Goal: Information Seeking & Learning: Learn about a topic

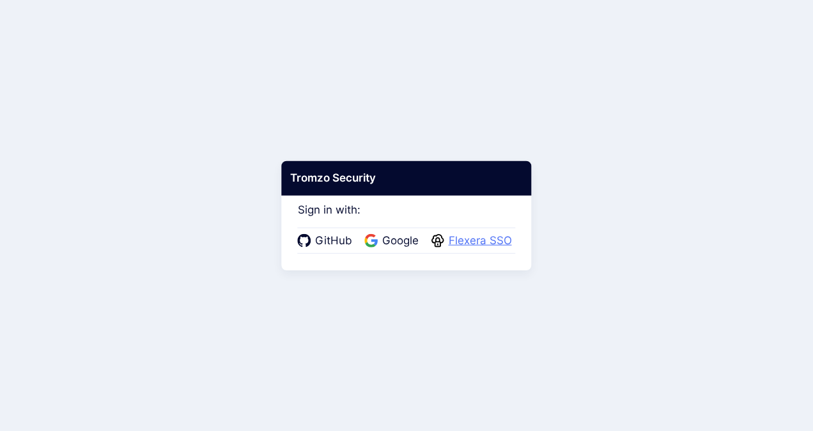
click at [475, 241] on span "Flexera SSO" at bounding box center [480, 241] width 71 height 17
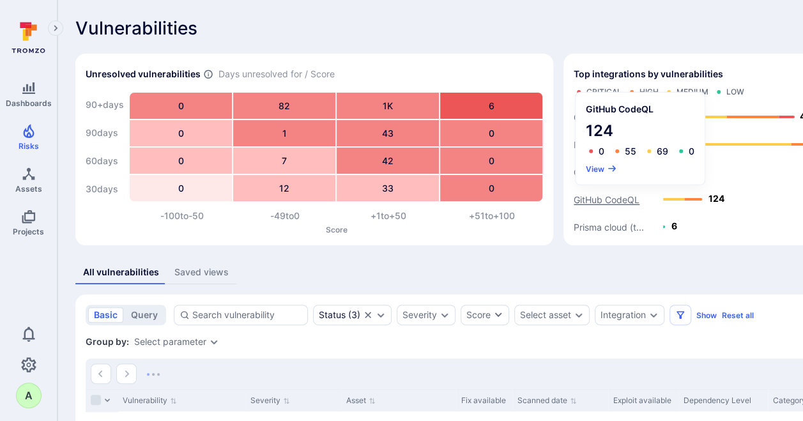
click at [607, 200] on text "GitHub CodeQL" at bounding box center [607, 199] width 66 height 11
click at [593, 164] on button "View" at bounding box center [601, 169] width 31 height 10
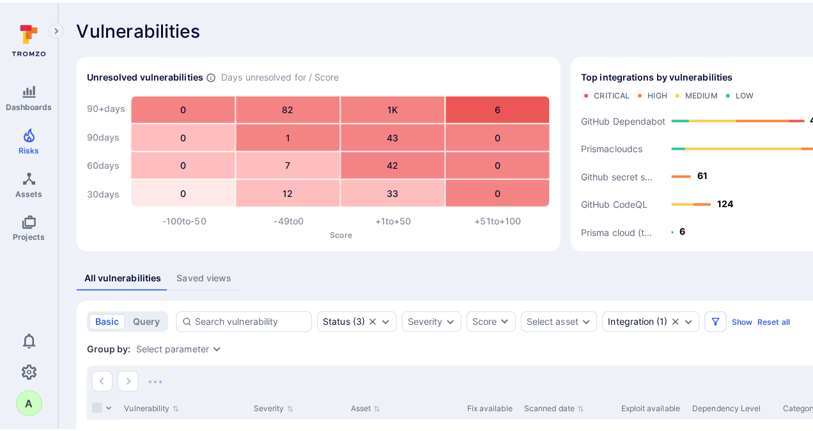
scroll to position [128, 0]
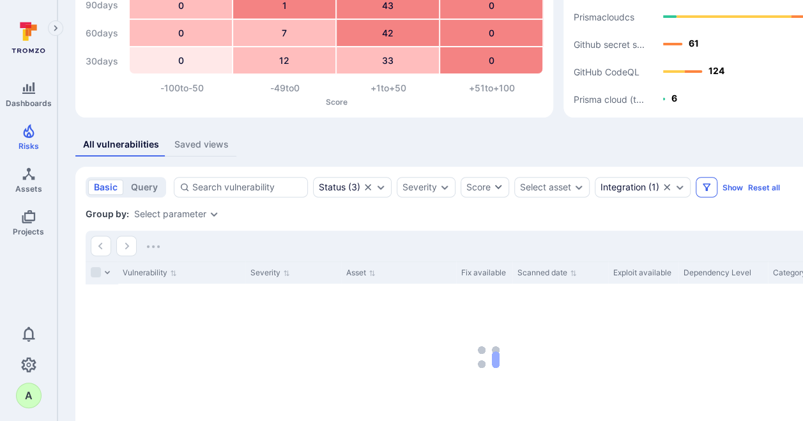
click at [709, 189] on icon "Filters" at bounding box center [707, 187] width 10 height 10
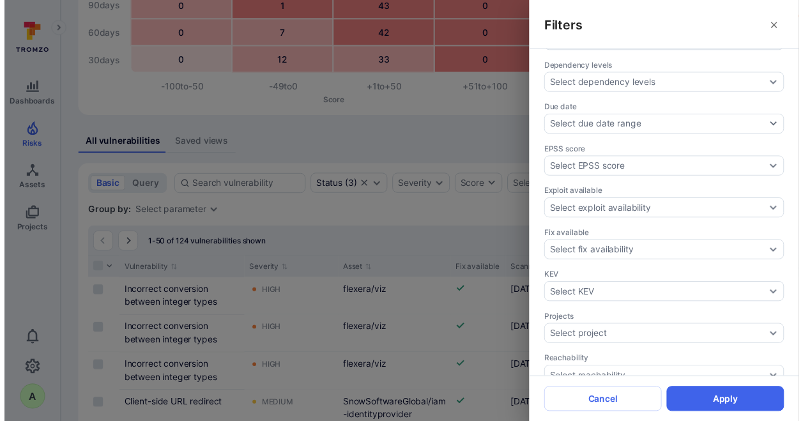
scroll to position [383, 0]
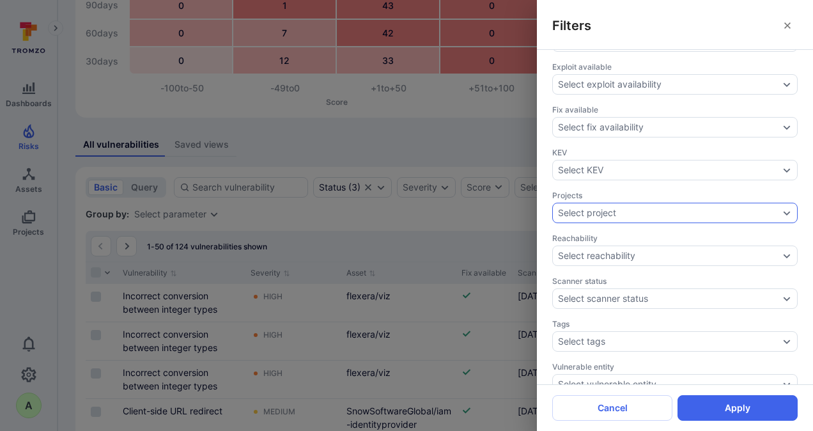
click at [636, 208] on div "Select project" at bounding box center [668, 213] width 221 height 10
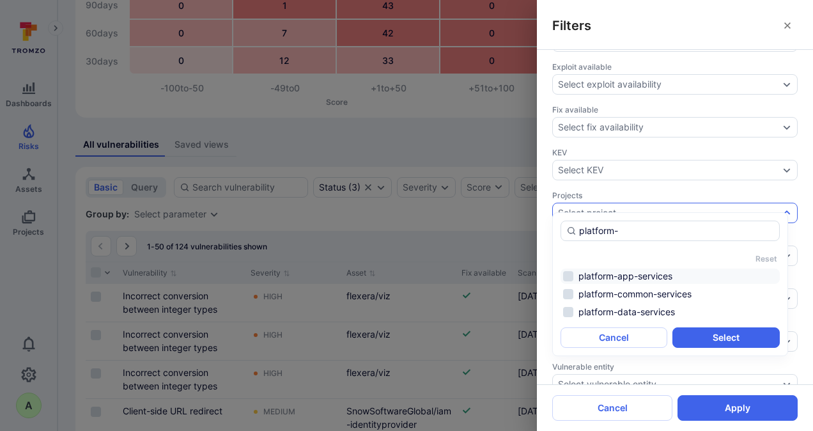
click at [626, 276] on li "platform-app-services" at bounding box center [669, 275] width 219 height 15
type input "platform-"
click at [711, 336] on button "Select" at bounding box center [725, 337] width 107 height 20
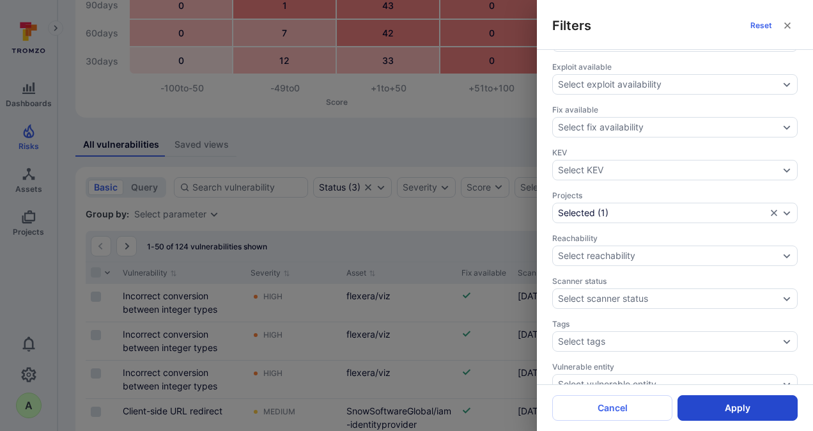
click at [739, 410] on button "Apply" at bounding box center [737, 408] width 120 height 26
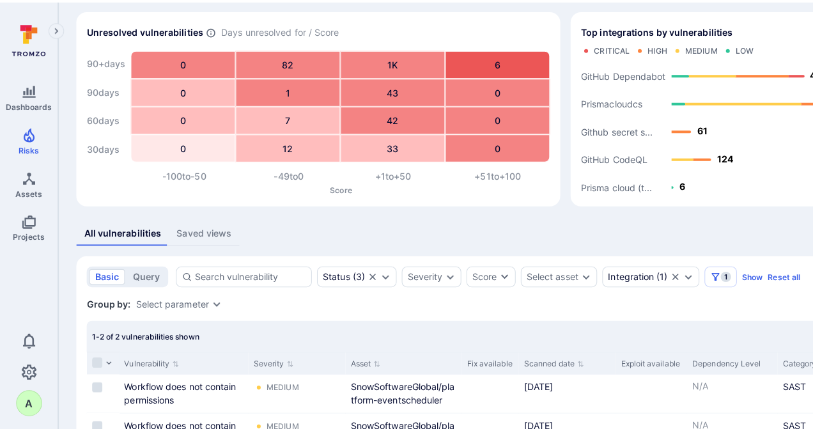
scroll to position [64, 0]
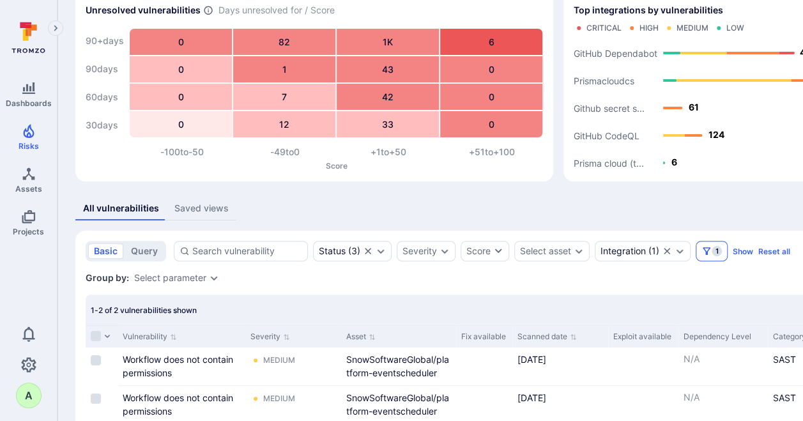
click at [705, 252] on icon "Filters" at bounding box center [707, 251] width 8 height 8
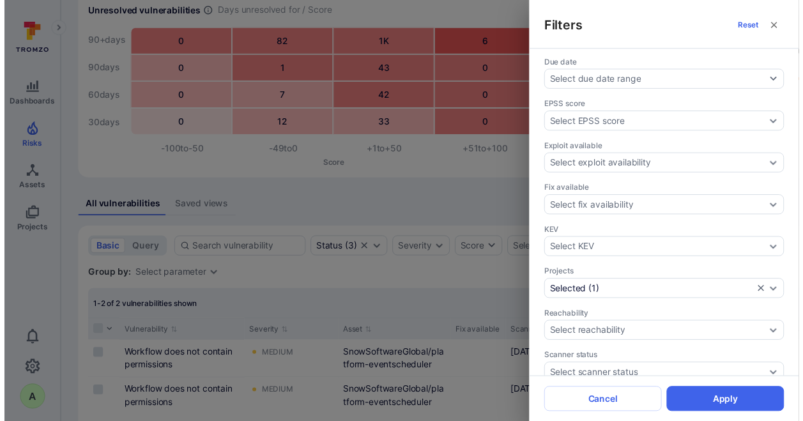
scroll to position [319, 0]
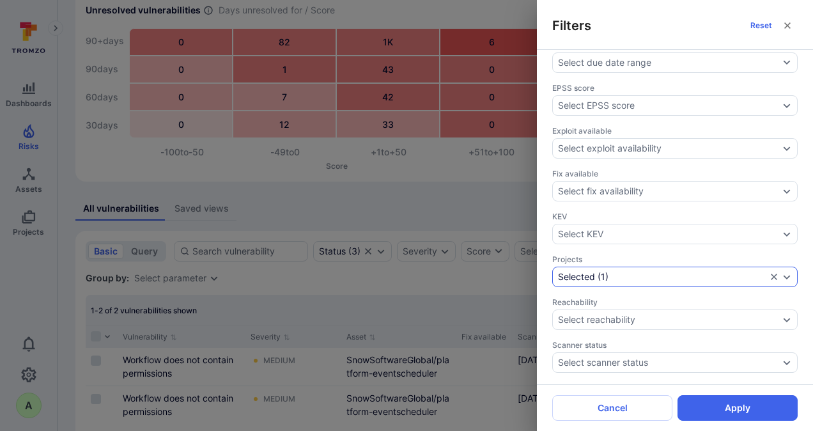
click at [783, 275] on icon "Expand dropdown" at bounding box center [786, 277] width 7 height 4
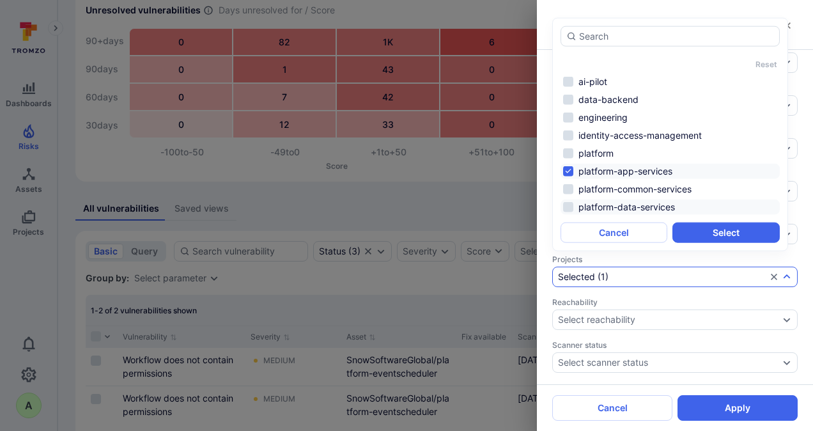
click at [608, 205] on li "platform-data-services" at bounding box center [669, 206] width 219 height 15
click at [603, 170] on li "platform-app-services" at bounding box center [669, 171] width 219 height 15
click at [721, 229] on button "Select" at bounding box center [725, 232] width 107 height 20
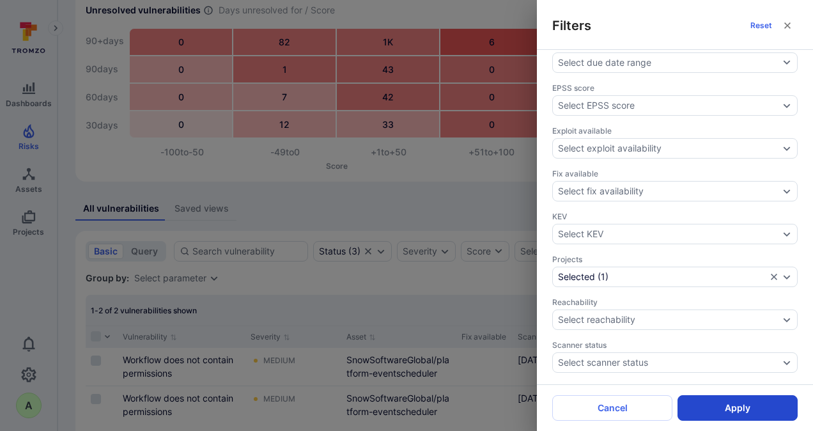
click at [750, 401] on button "Apply" at bounding box center [737, 408] width 120 height 26
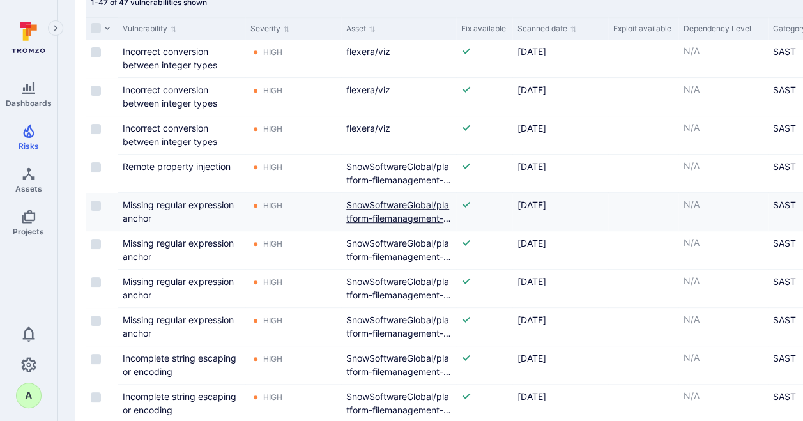
scroll to position [319, 0]
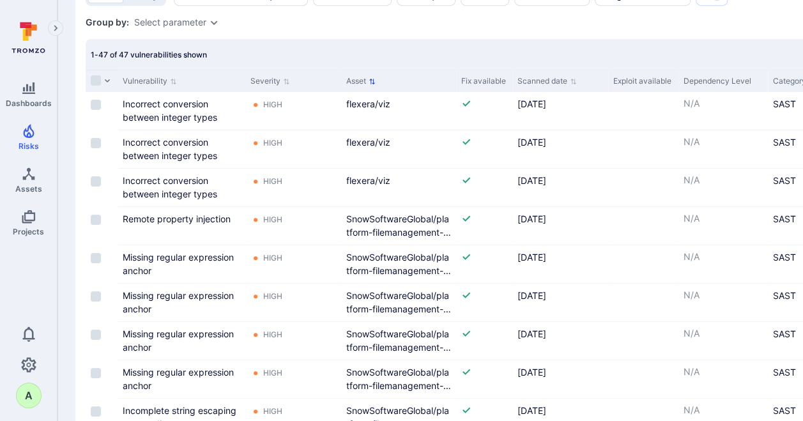
click at [373, 79] on icon "Sort by Asset" at bounding box center [372, 81] width 6 height 6
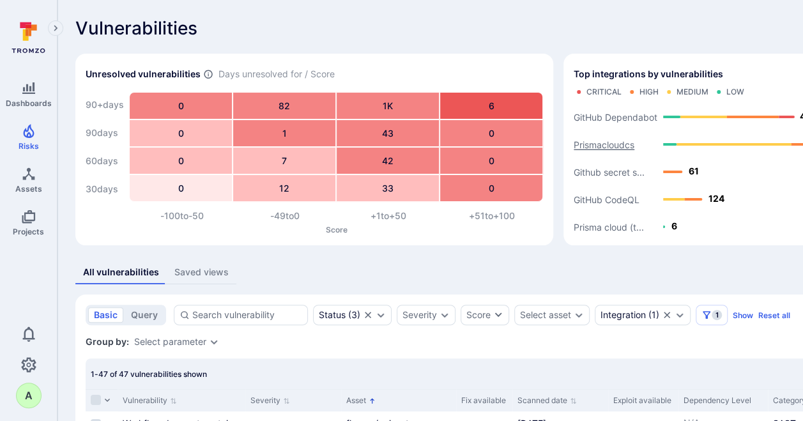
click at [601, 142] on text "Prismacloudcs" at bounding box center [604, 144] width 61 height 11
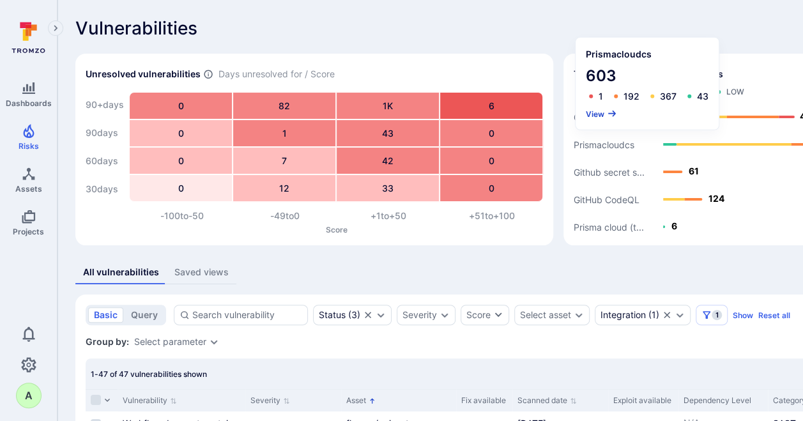
click at [598, 115] on button "View" at bounding box center [601, 114] width 31 height 10
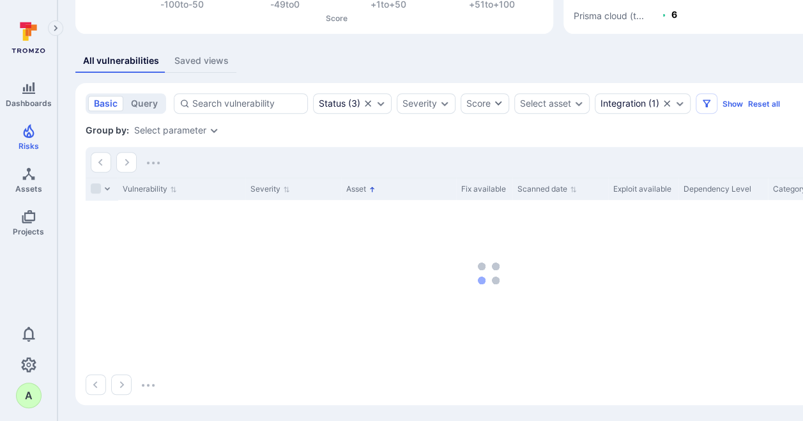
scroll to position [213, 0]
click at [702, 101] on icon "Filters" at bounding box center [707, 101] width 10 height 10
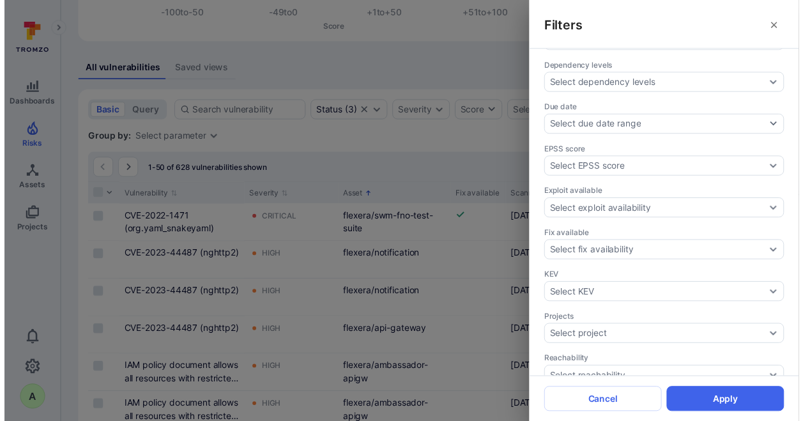
scroll to position [319, 0]
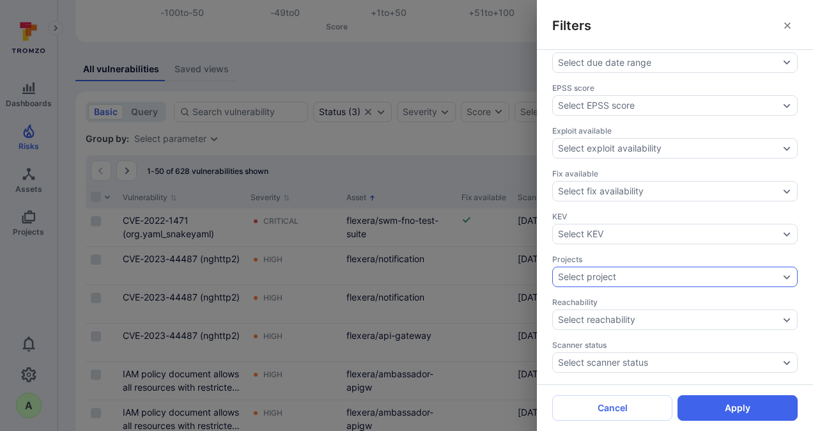
click at [762, 272] on div "Select project" at bounding box center [668, 277] width 221 height 10
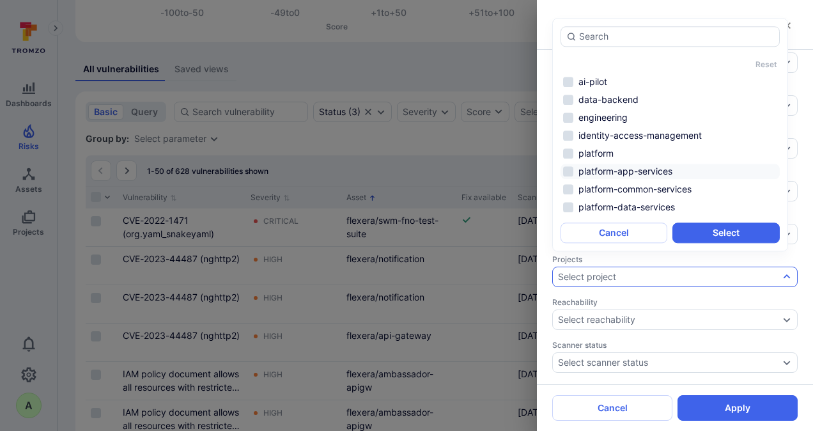
click at [647, 167] on li "platform-app-services" at bounding box center [669, 171] width 219 height 15
click at [718, 229] on button "Select" at bounding box center [725, 232] width 107 height 20
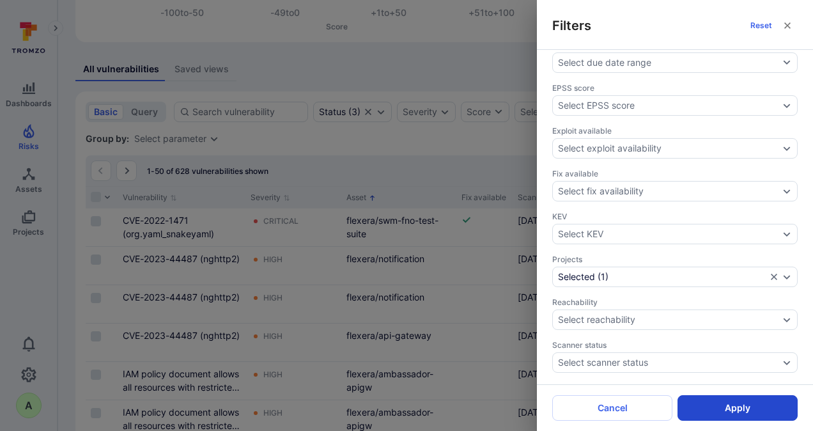
click at [730, 411] on button "Apply" at bounding box center [737, 408] width 120 height 26
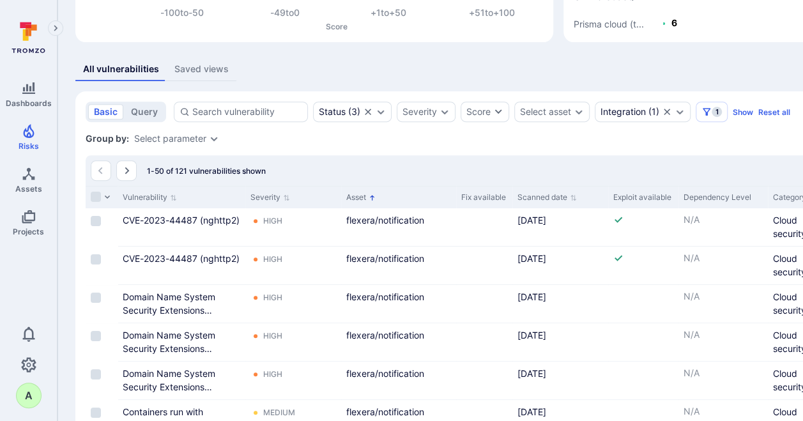
scroll to position [267, 0]
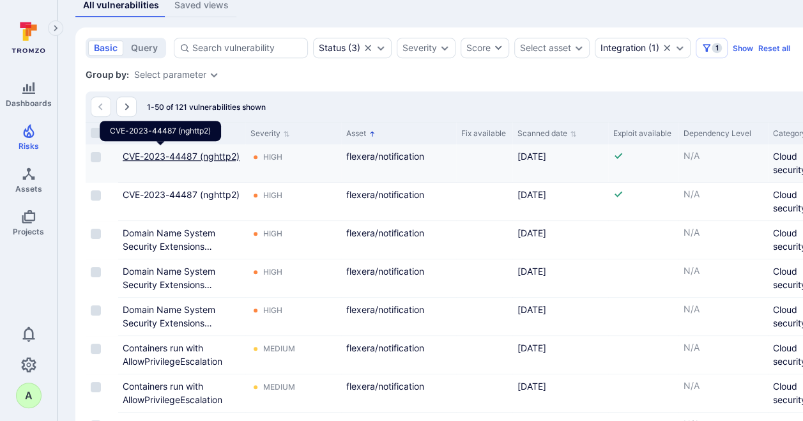
click at [148, 153] on link "CVE-2023-44487 (nghttp2)" at bounding box center [181, 156] width 117 height 11
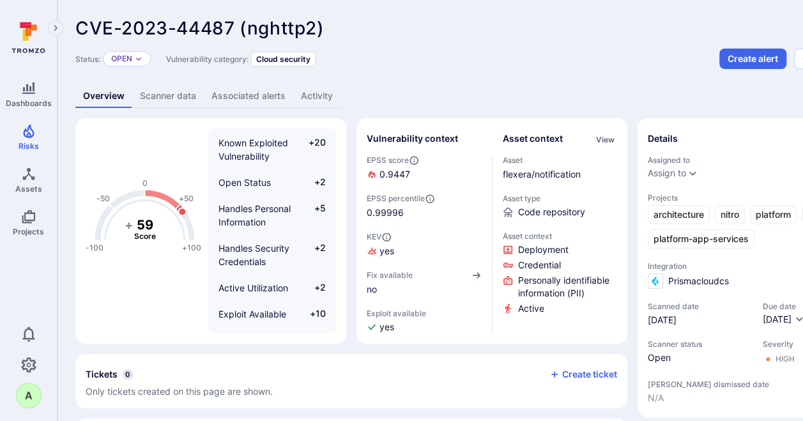
click at [313, 93] on link "Activity" at bounding box center [316, 96] width 47 height 24
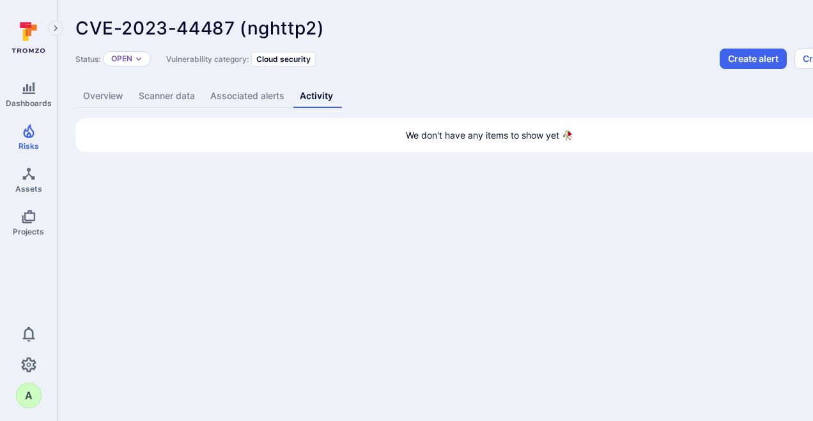
click at [123, 96] on link "Overview" at bounding box center [103, 96] width 56 height 24
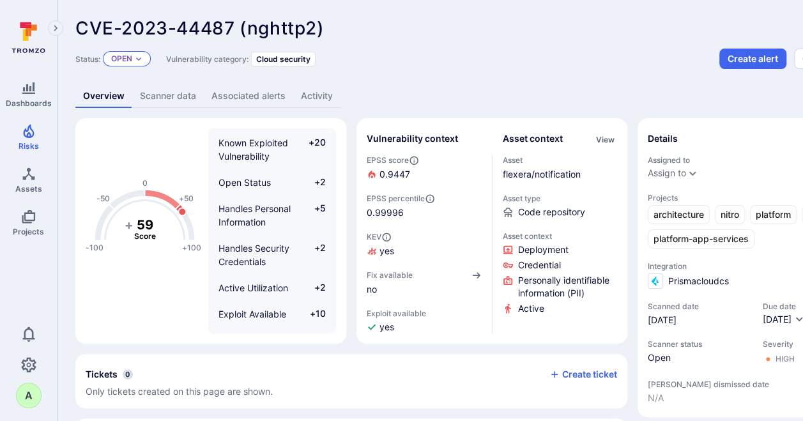
click at [139, 55] on icon "Expand dropdown" at bounding box center [139, 59] width 8 height 8
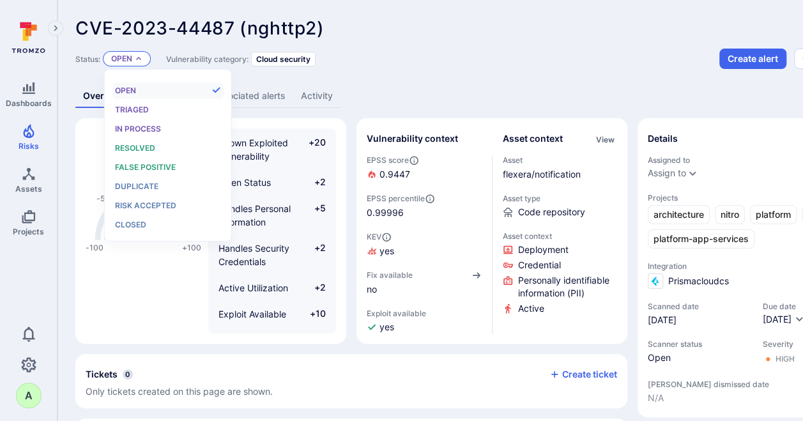
scroll to position [10, 0]
click at [134, 224] on span "Closed" at bounding box center [130, 225] width 31 height 10
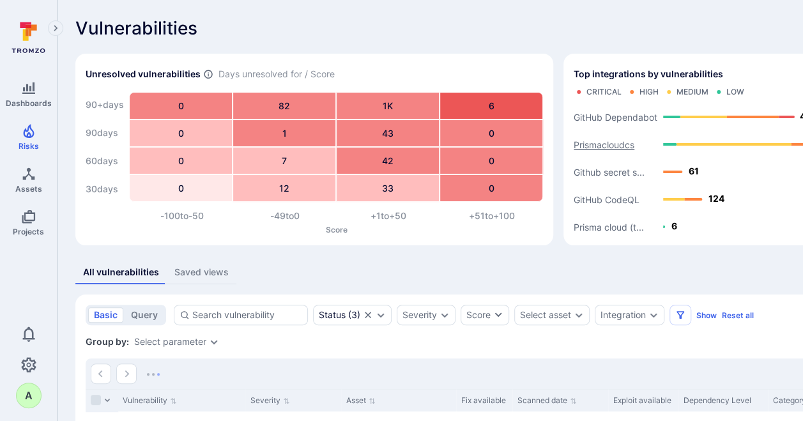
click at [601, 146] on text "Prismacloudcs" at bounding box center [604, 144] width 61 height 11
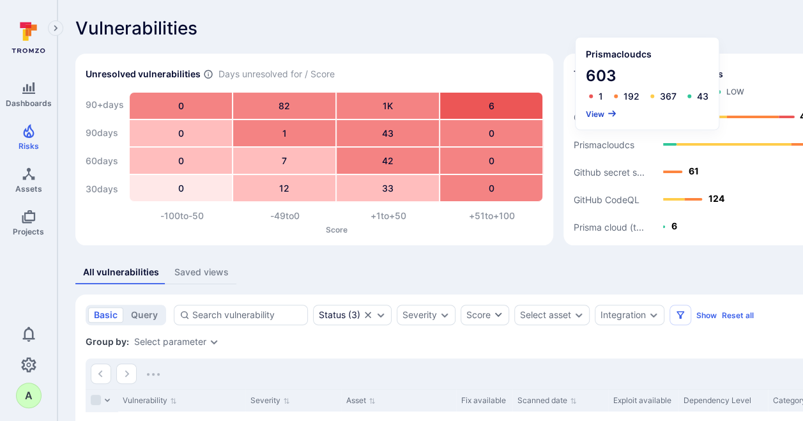
click at [595, 111] on button "View" at bounding box center [601, 114] width 31 height 10
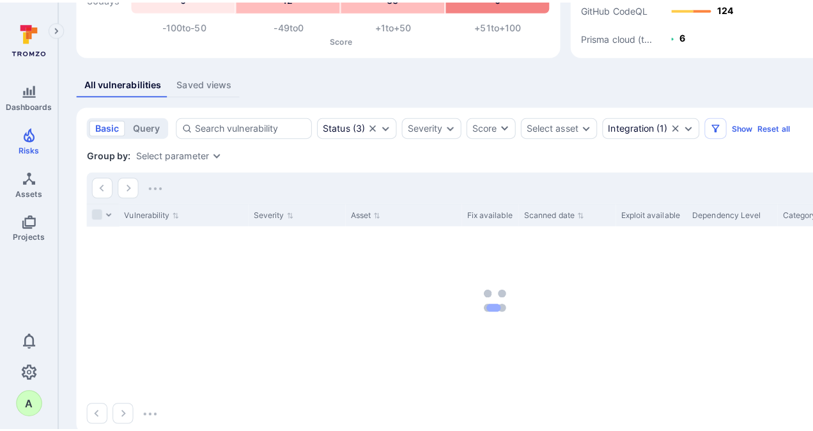
scroll to position [192, 0]
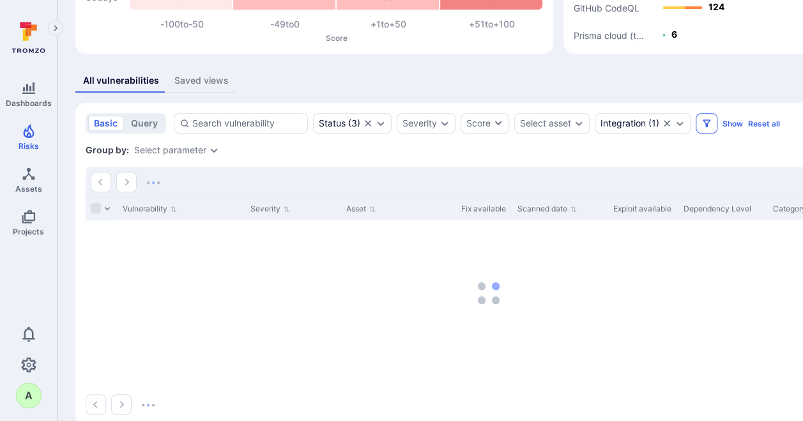
click at [709, 123] on icon "Filters" at bounding box center [707, 123] width 10 height 10
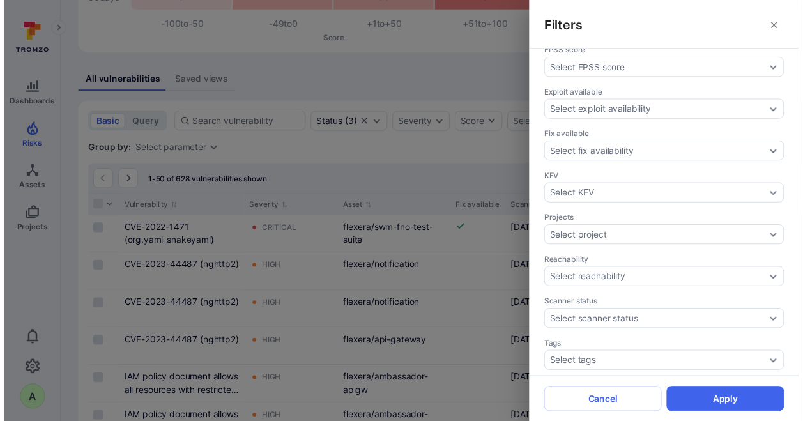
scroll to position [383, 0]
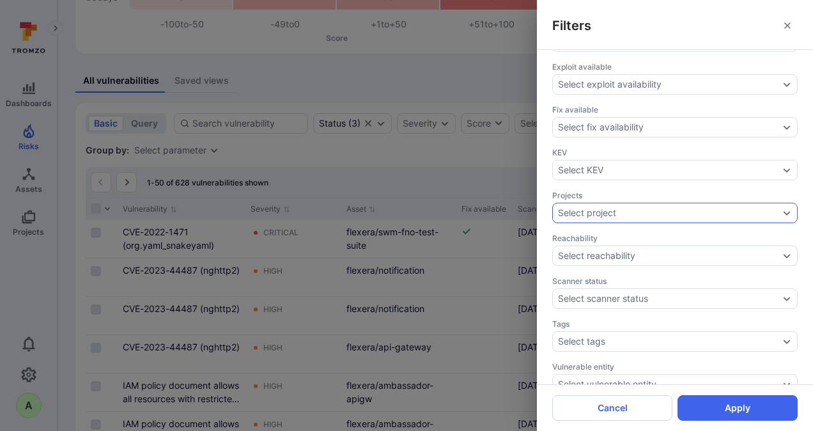
click at [781, 208] on icon "Expand dropdown" at bounding box center [786, 213] width 10 height 10
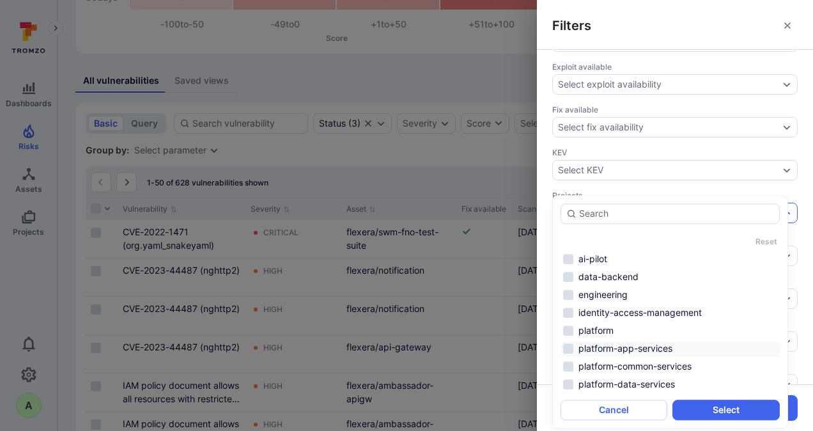
click at [642, 349] on li "platform-app-services" at bounding box center [669, 348] width 219 height 15
click at [723, 409] on button "Select" at bounding box center [725, 409] width 107 height 20
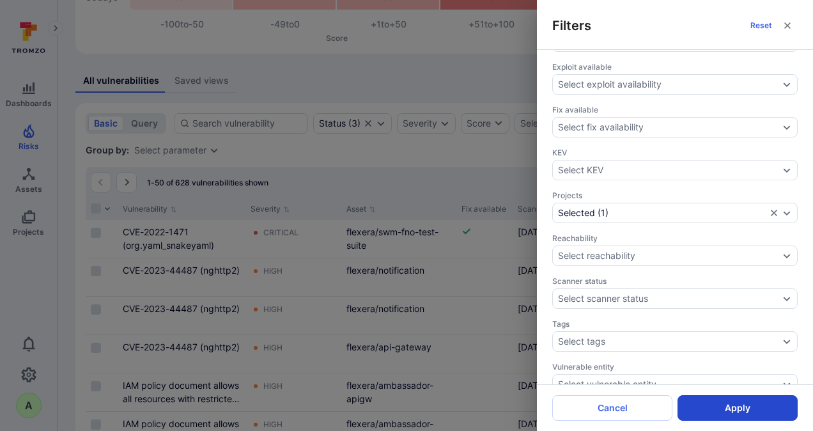
click at [734, 412] on button "Apply" at bounding box center [737, 408] width 120 height 26
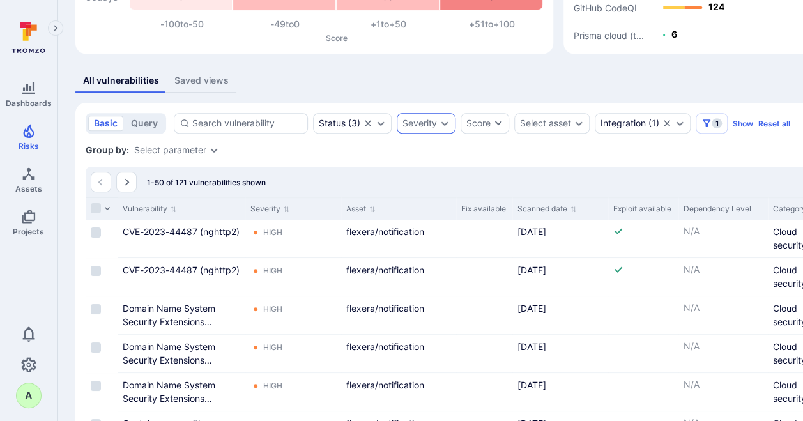
click at [443, 127] on icon "Expand dropdown" at bounding box center [445, 123] width 10 height 10
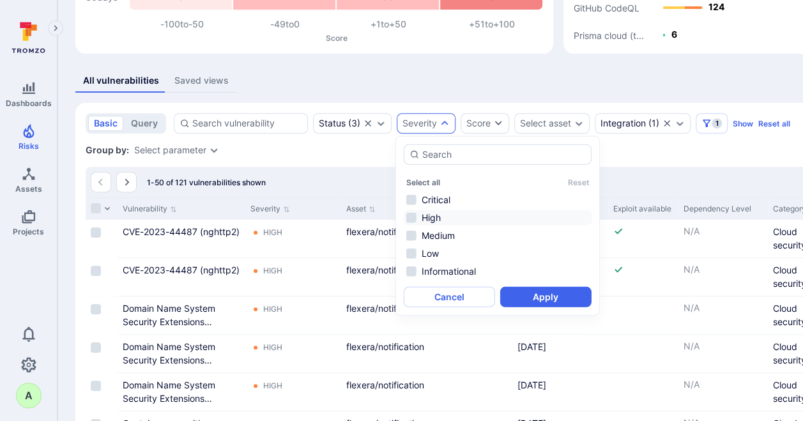
click at [426, 212] on li "High" at bounding box center [498, 217] width 189 height 15
click at [431, 197] on li "Critical" at bounding box center [498, 199] width 189 height 15
click at [546, 298] on button "Apply" at bounding box center [545, 297] width 91 height 20
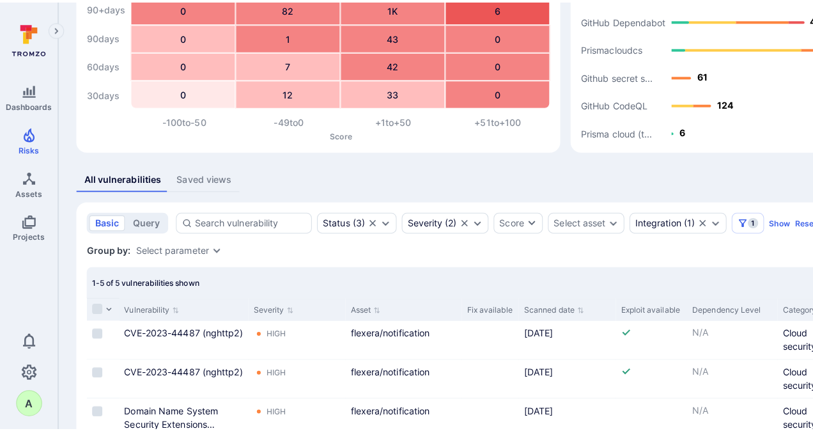
scroll to position [88, 0]
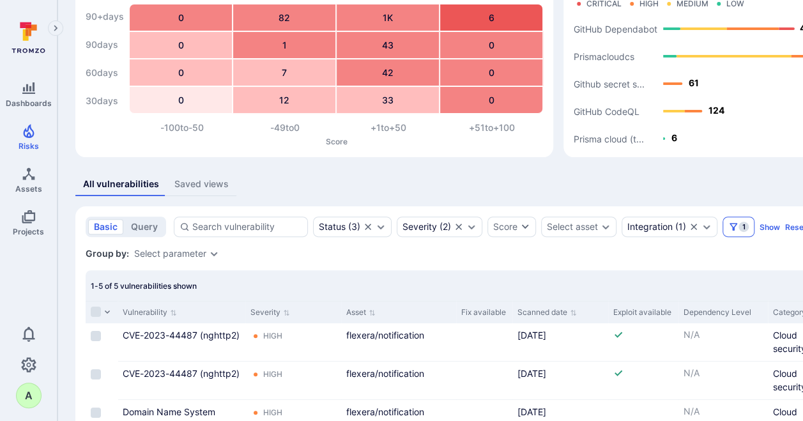
click at [735, 222] on icon "Filters" at bounding box center [733, 227] width 10 height 10
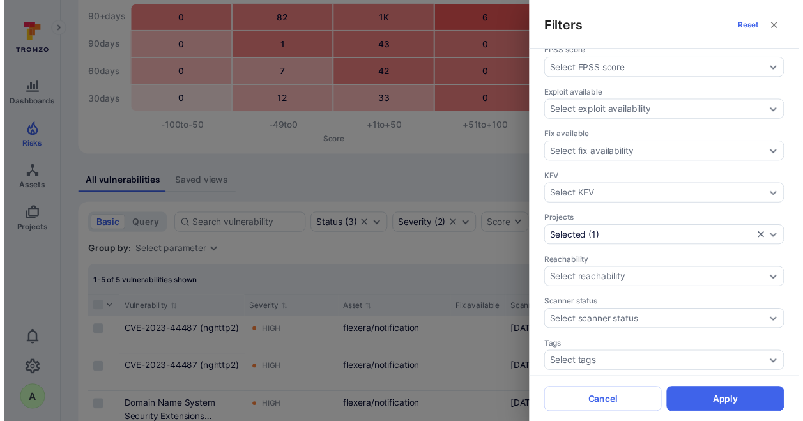
scroll to position [383, 0]
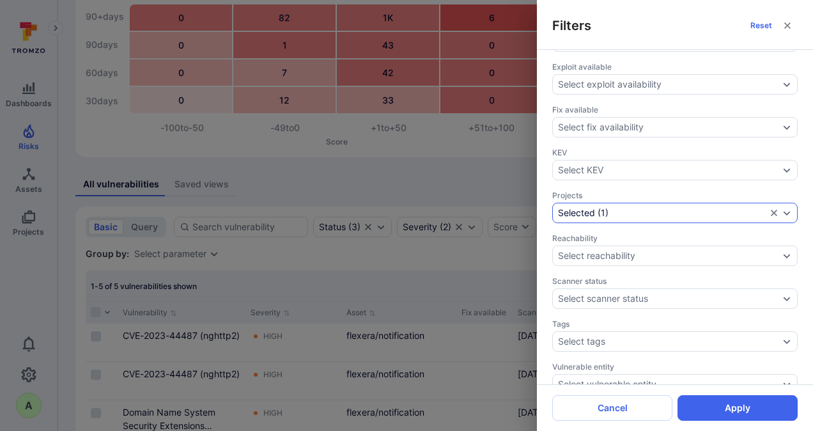
click at [783, 211] on icon "Expand dropdown" at bounding box center [786, 213] width 7 height 4
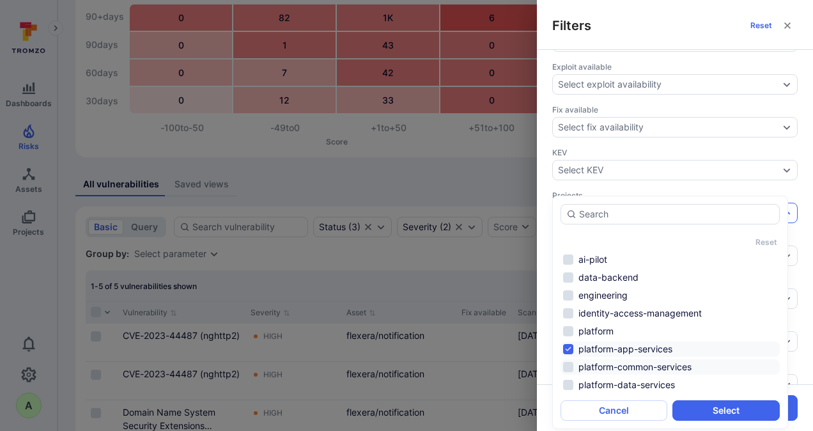
drag, startPoint x: 636, startPoint y: 346, endPoint x: 634, endPoint y: 360, distance: 14.2
click at [635, 347] on li "platform-app-services" at bounding box center [669, 348] width 219 height 15
click at [634, 384] on li "platform-data-services" at bounding box center [669, 384] width 219 height 15
click at [701, 409] on button "Select" at bounding box center [725, 410] width 107 height 20
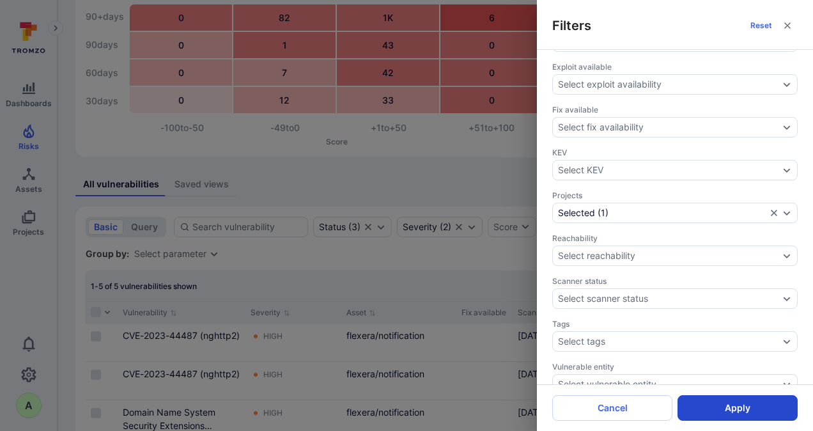
click at [739, 409] on button "Apply" at bounding box center [737, 408] width 120 height 26
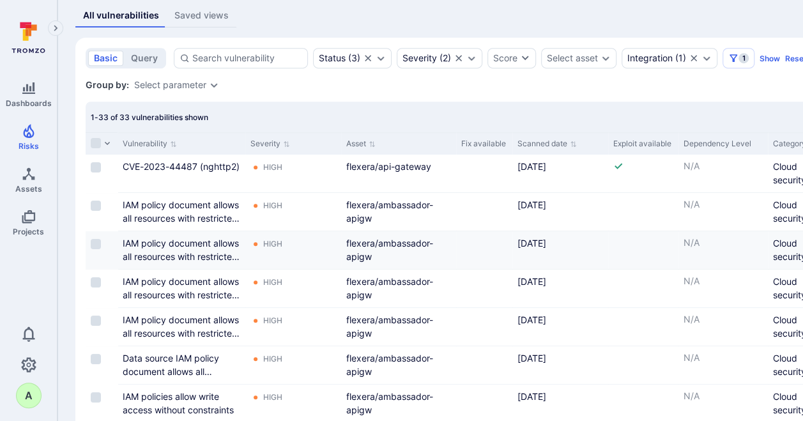
scroll to position [152, 0]
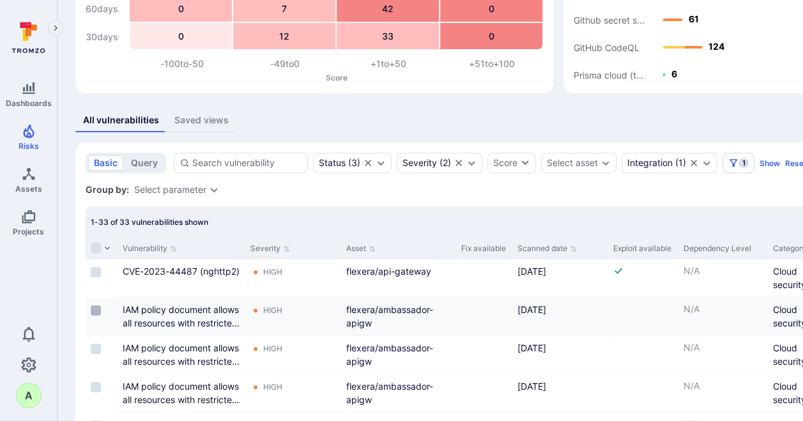
click at [96, 309] on input "Select row" at bounding box center [96, 310] width 10 height 10
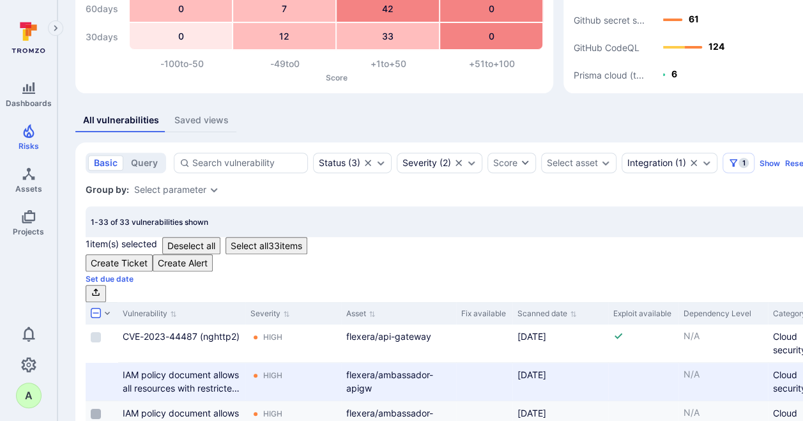
click at [93, 409] on input "Select row" at bounding box center [96, 414] width 10 height 10
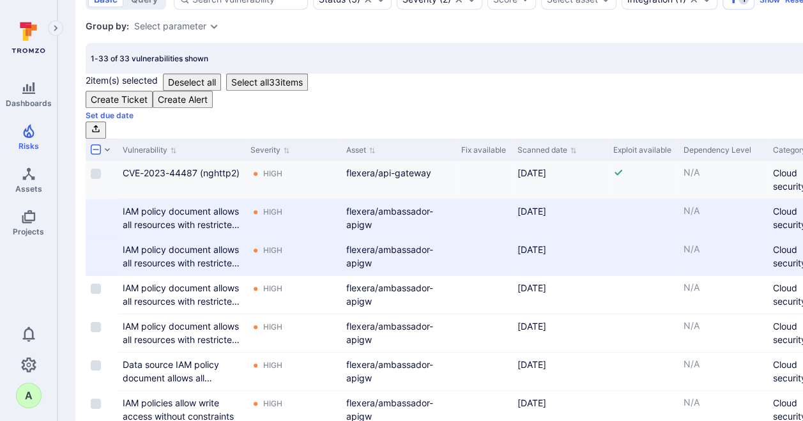
scroll to position [344, 0]
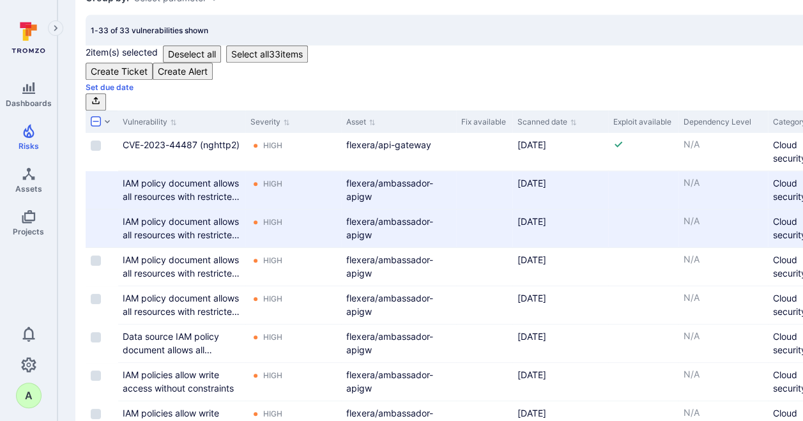
click at [91, 184] on input "Select row" at bounding box center [91, 184] width 0 height 0
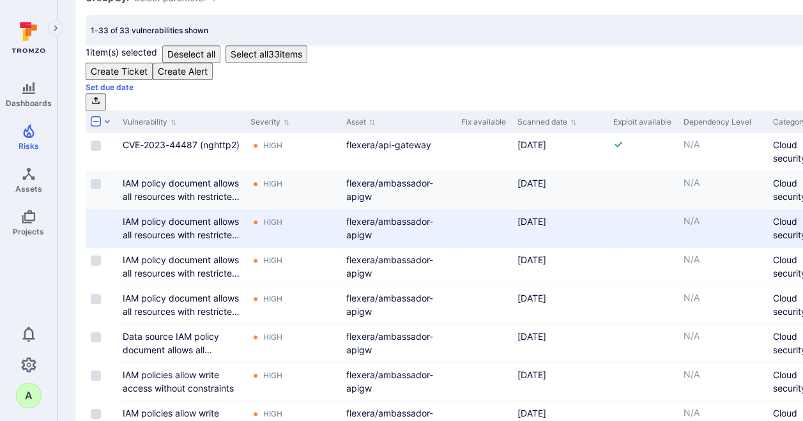
click at [91, 222] on input "Select row" at bounding box center [91, 222] width 0 height 0
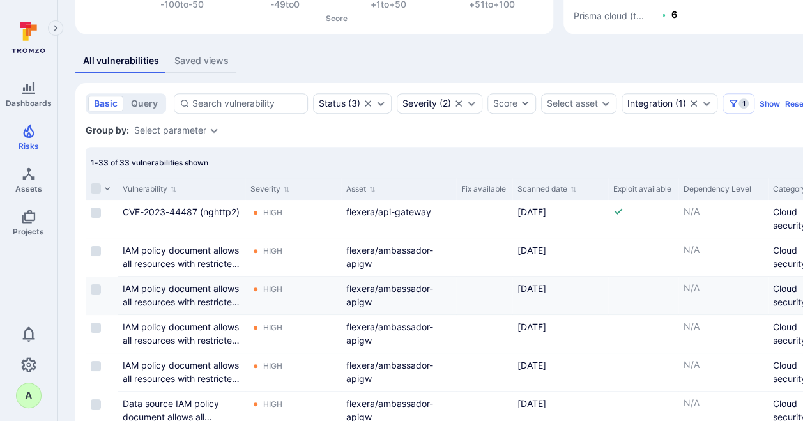
scroll to position [0, 0]
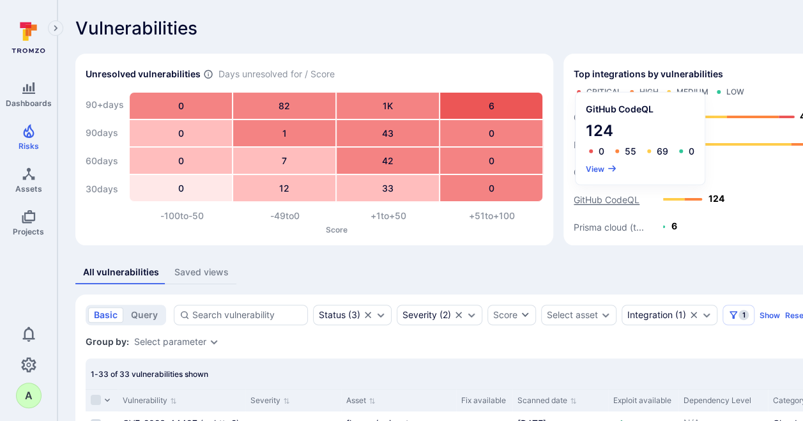
click at [598, 203] on text "GitHub CodeQL" at bounding box center [607, 199] width 66 height 11
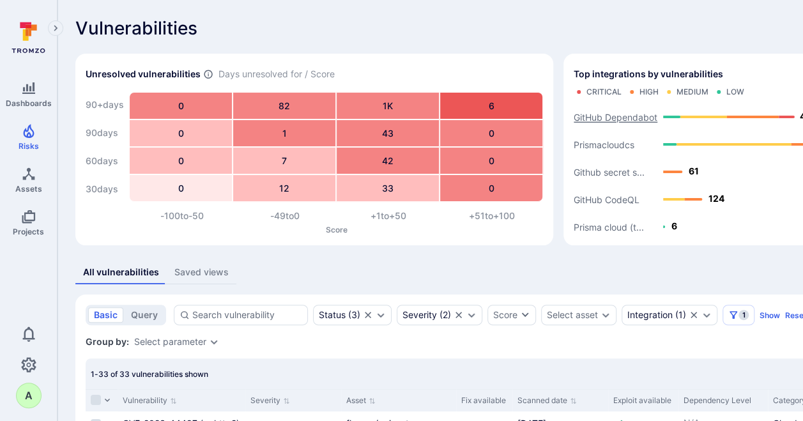
click at [613, 115] on text "GitHub Dependabot" at bounding box center [616, 117] width 84 height 11
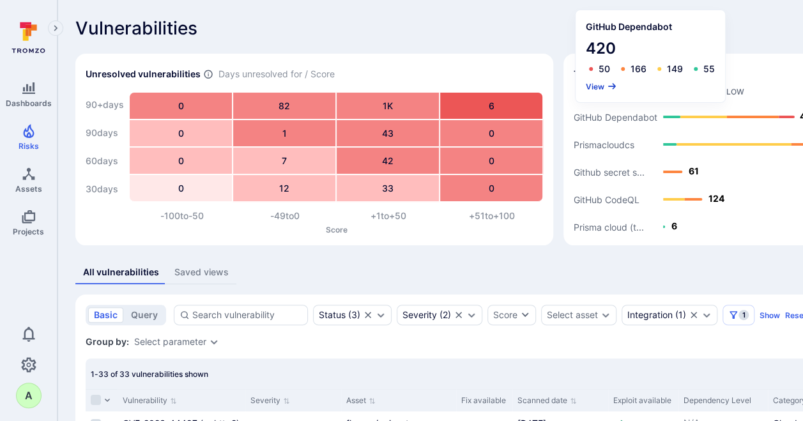
click at [596, 86] on button "View" at bounding box center [601, 87] width 31 height 10
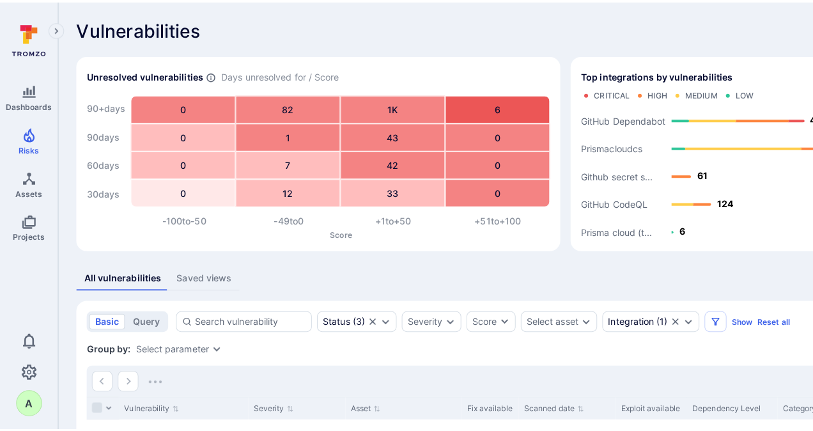
scroll to position [192, 0]
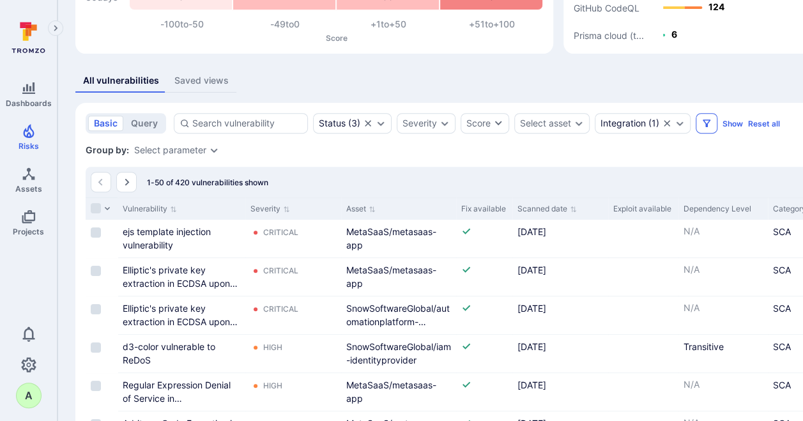
click at [709, 121] on icon "Filters" at bounding box center [707, 123] width 10 height 10
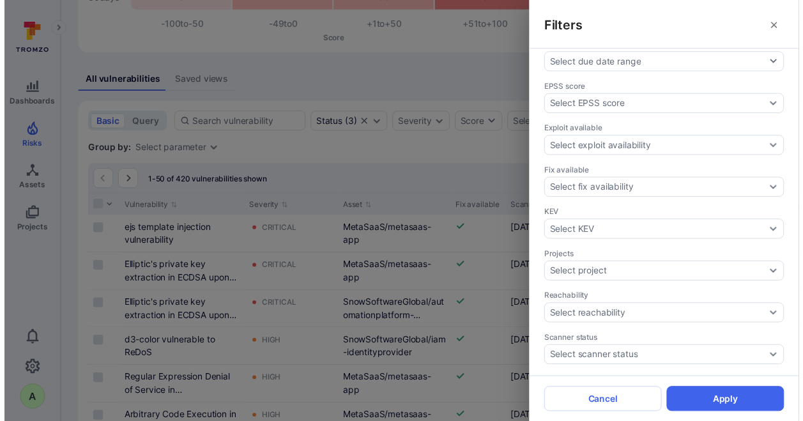
scroll to position [427, 0]
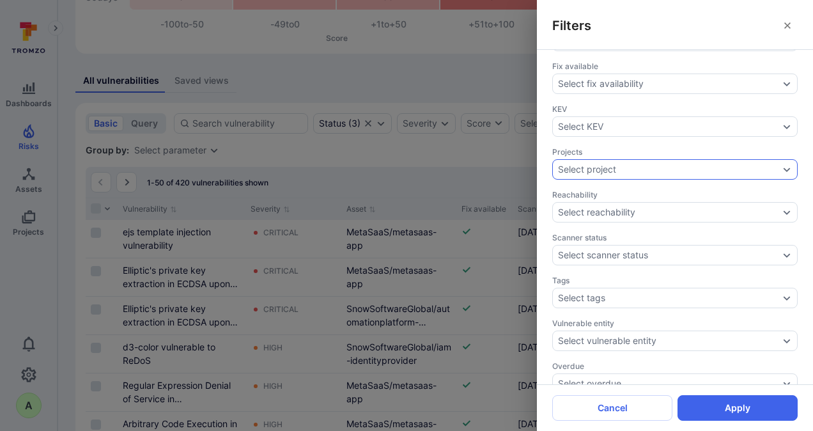
click at [781, 164] on icon "Expand dropdown" at bounding box center [786, 169] width 10 height 10
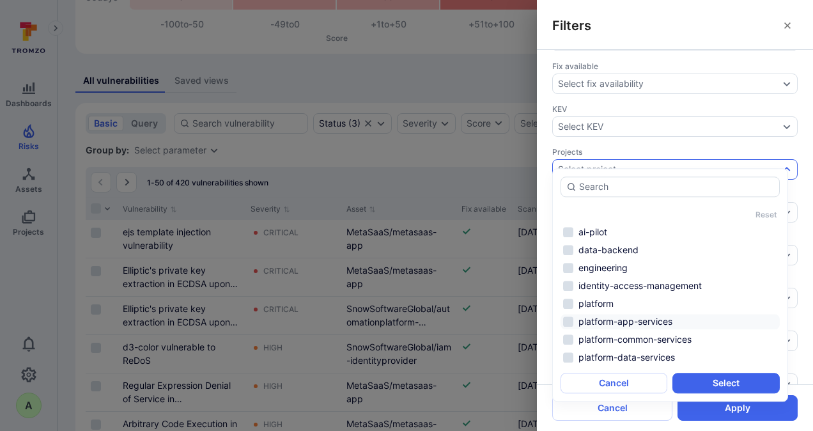
click at [627, 323] on li "platform-app-services" at bounding box center [669, 321] width 219 height 15
click at [730, 382] on button "Select" at bounding box center [725, 383] width 107 height 20
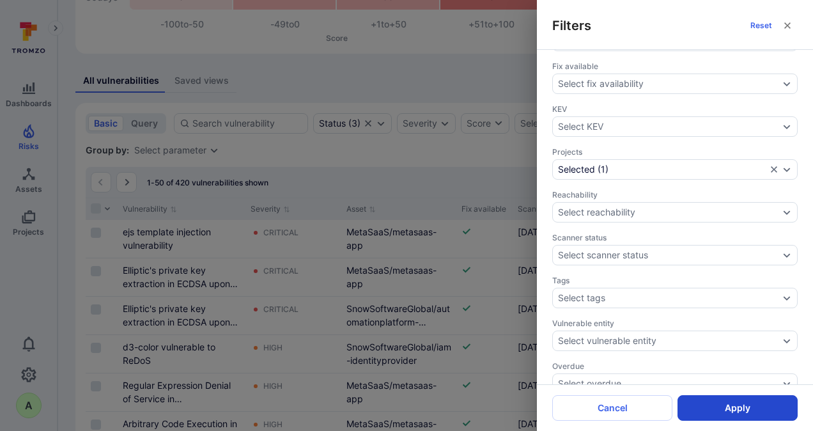
drag, startPoint x: 735, startPoint y: 402, endPoint x: 728, endPoint y: 395, distance: 9.9
click at [735, 403] on button "Apply" at bounding box center [737, 408] width 120 height 26
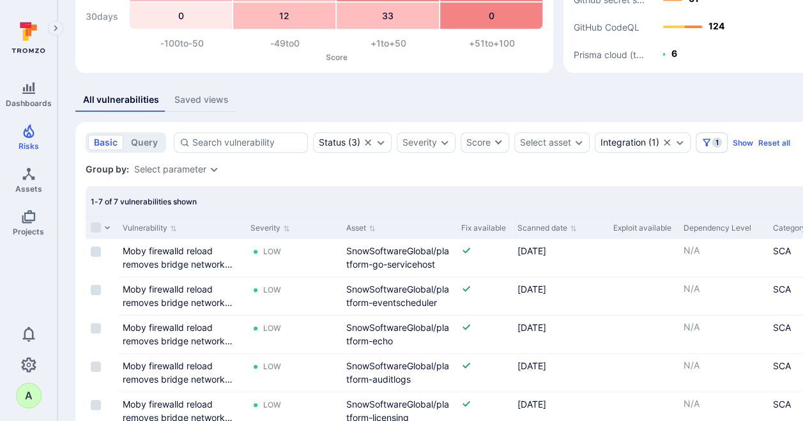
scroll to position [101, 0]
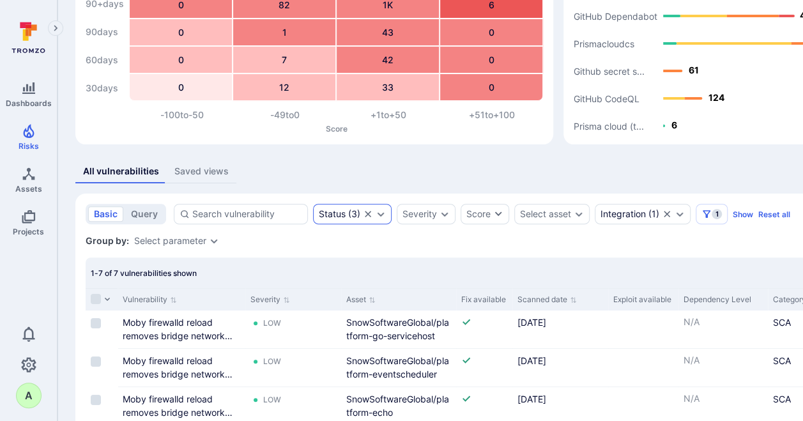
click at [384, 216] on icon "Expand dropdown" at bounding box center [381, 214] width 10 height 10
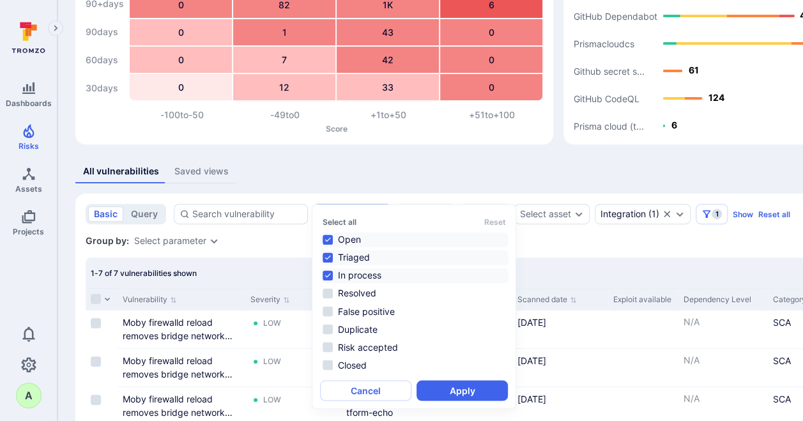
scroll to position [10, 0]
click at [404, 169] on div "All vulnerabilities Saved views" at bounding box center [488, 172] width 827 height 24
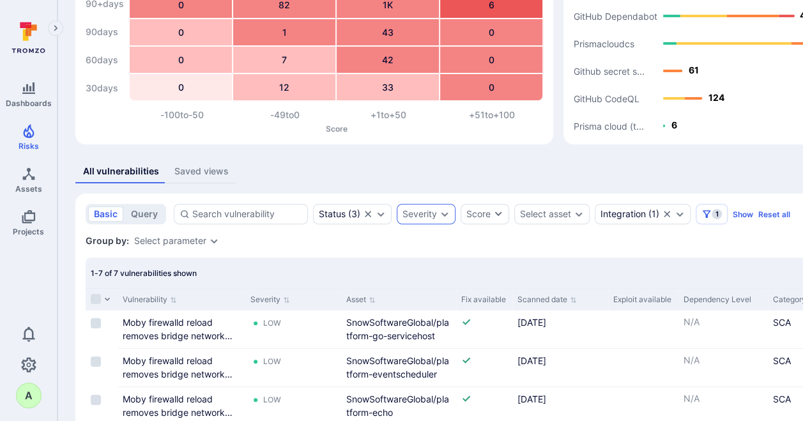
click at [449, 215] on div "Severity" at bounding box center [426, 214] width 59 height 20
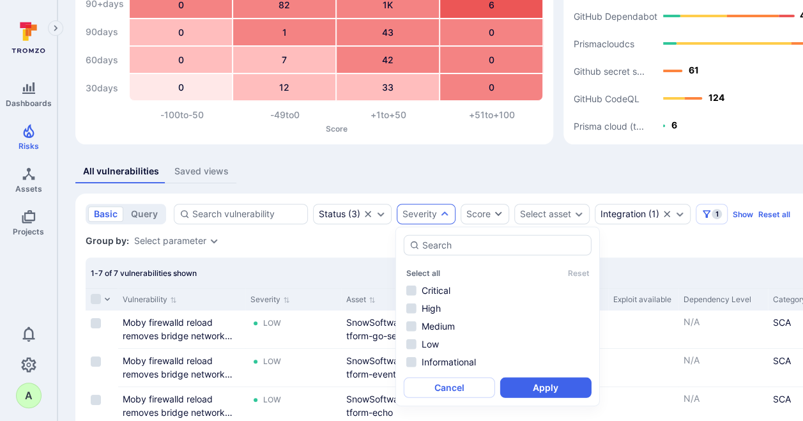
click at [446, 157] on div "Vulnerabilities Hide overview Unresolved vulnerabilities Days unresolved for / …" at bounding box center [489, 253] width 863 height 708
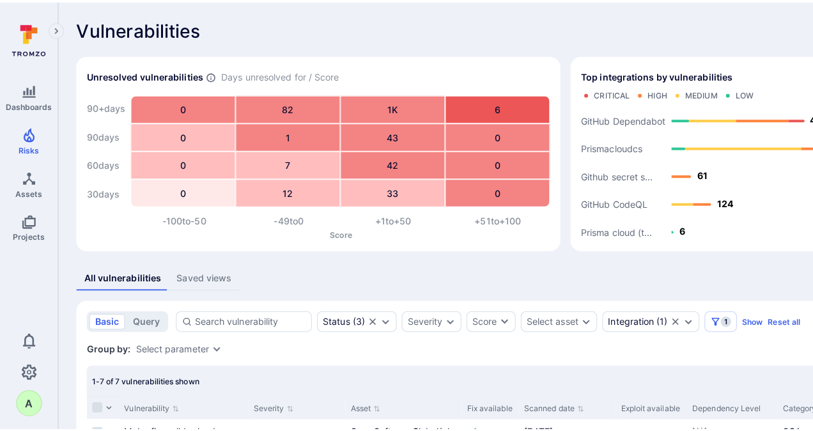
scroll to position [192, 0]
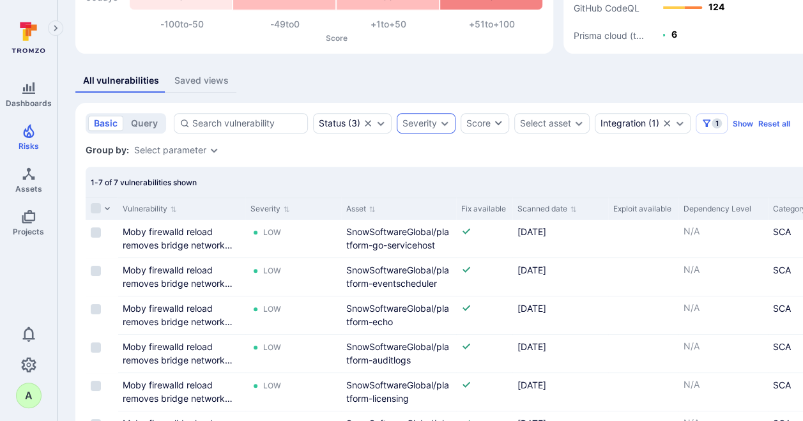
click at [442, 123] on icon "Expand dropdown" at bounding box center [445, 123] width 7 height 4
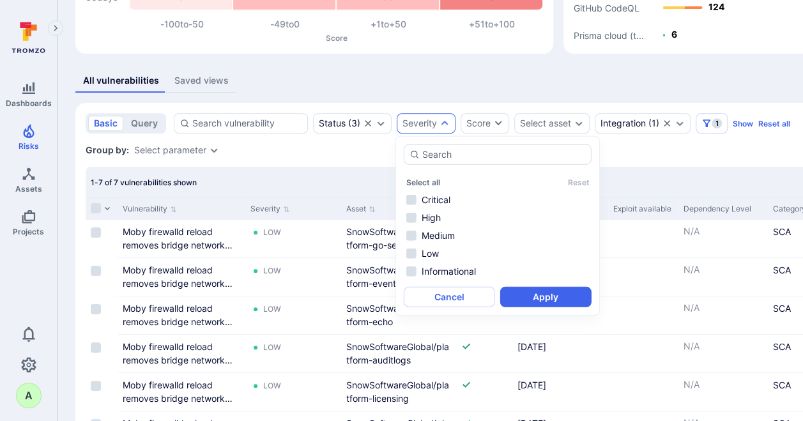
click at [488, 81] on div "All vulnerabilities Saved views" at bounding box center [488, 81] width 827 height 24
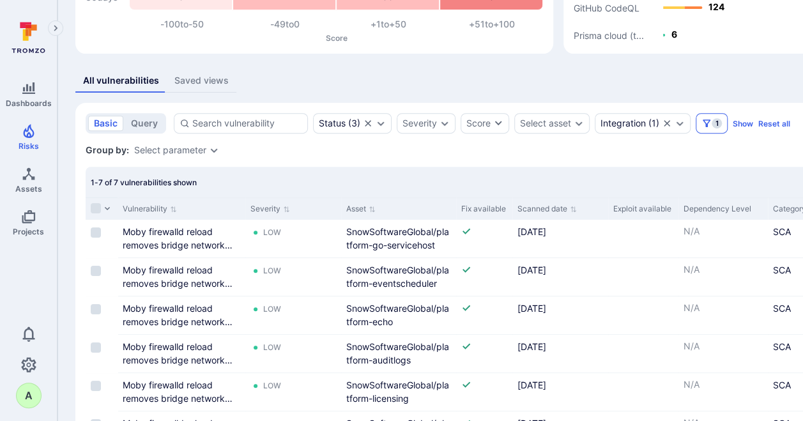
click at [717, 125] on span "1" at bounding box center [717, 123] width 10 height 10
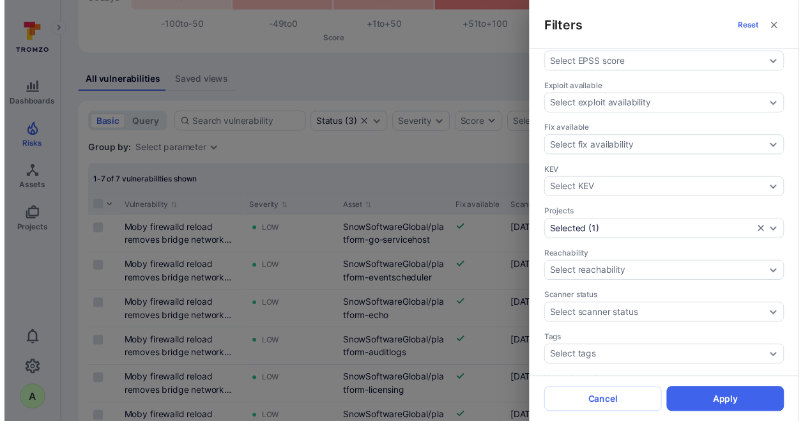
scroll to position [383, 0]
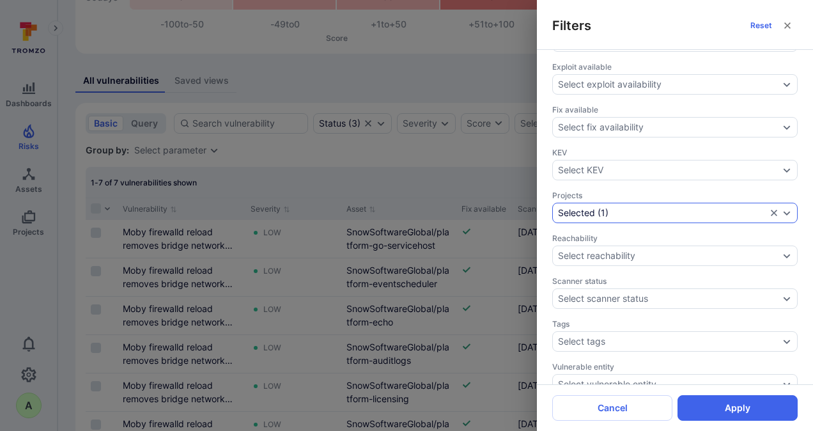
click at [781, 208] on icon "Expand dropdown" at bounding box center [786, 213] width 10 height 10
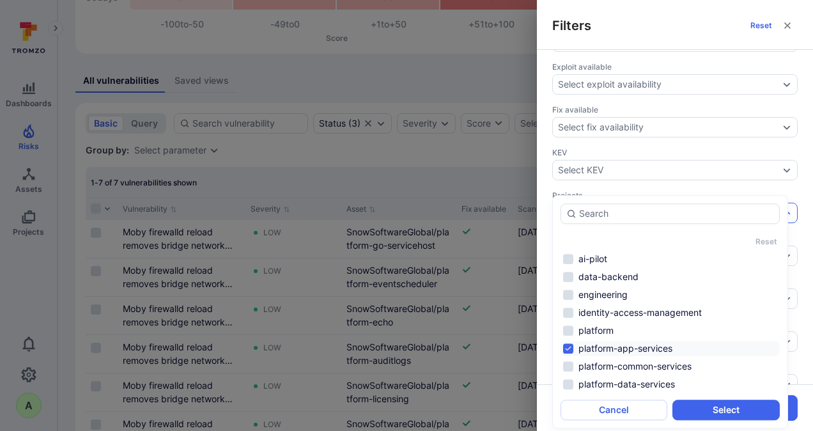
click at [647, 345] on li "platform-app-services" at bounding box center [669, 348] width 219 height 15
click at [647, 385] on li "platform-data-services" at bounding box center [669, 383] width 219 height 15
click at [718, 415] on button "Select" at bounding box center [725, 409] width 107 height 20
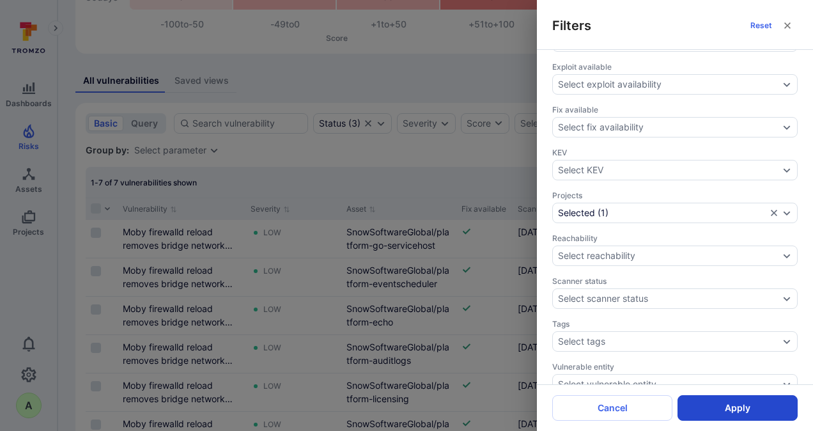
click at [736, 406] on button "Apply" at bounding box center [737, 408] width 120 height 26
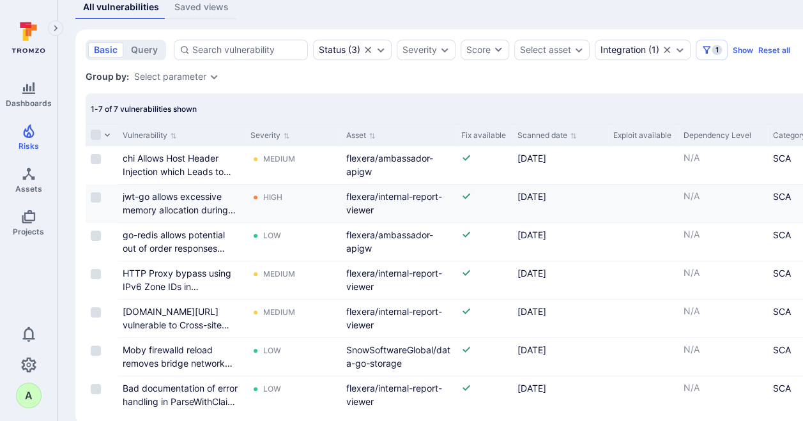
scroll to position [293, 0]
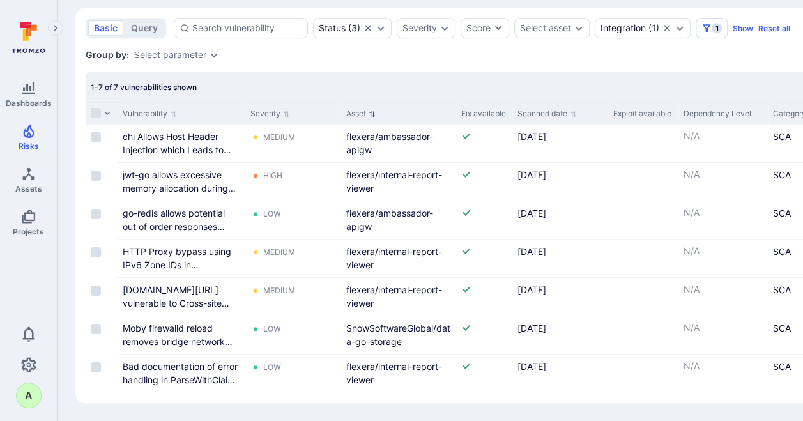
click at [373, 111] on icon "Sort by Asset" at bounding box center [372, 114] width 7 height 7
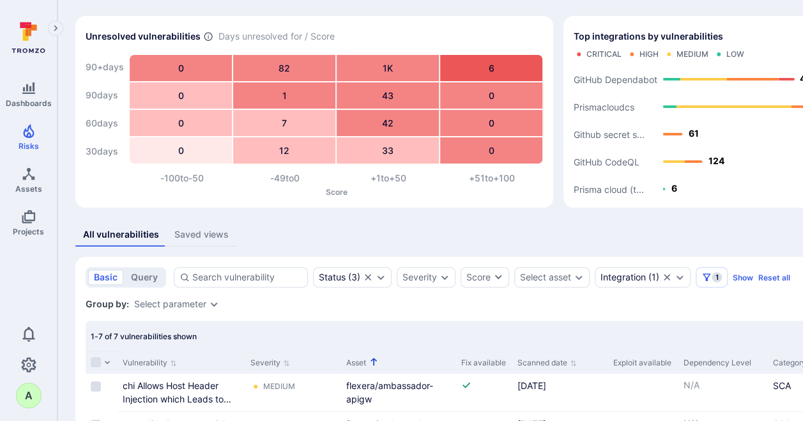
scroll to position [37, 0]
click at [594, 162] on text "GitHub CodeQL" at bounding box center [607, 162] width 66 height 11
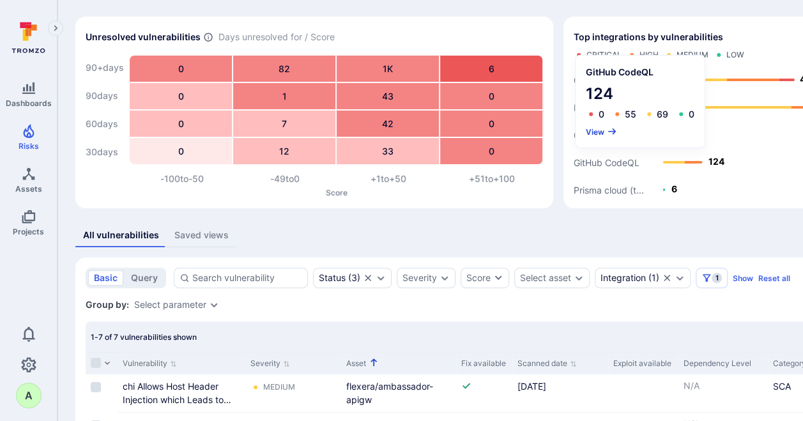
click at [601, 127] on button "View" at bounding box center [601, 132] width 31 height 10
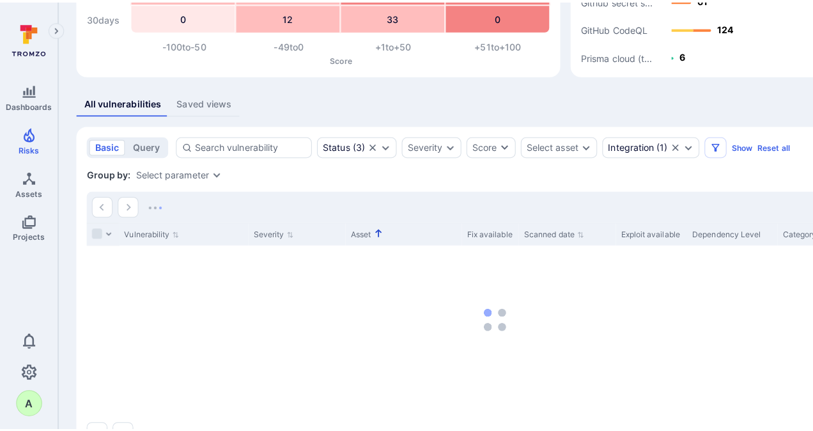
scroll to position [213, 0]
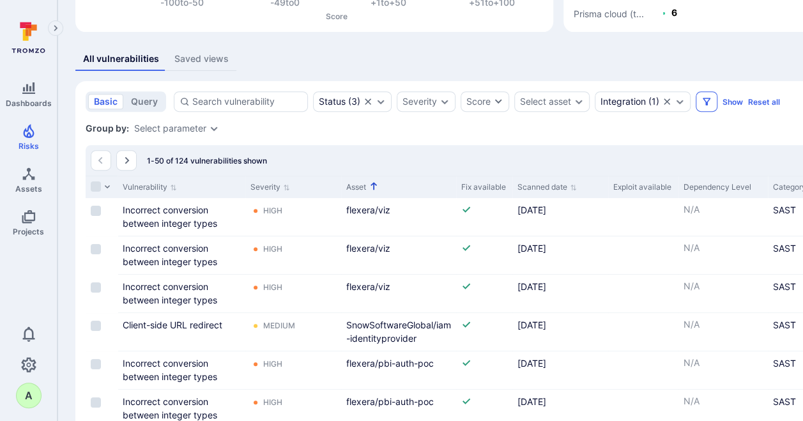
click at [707, 104] on icon "Filters" at bounding box center [707, 101] width 10 height 10
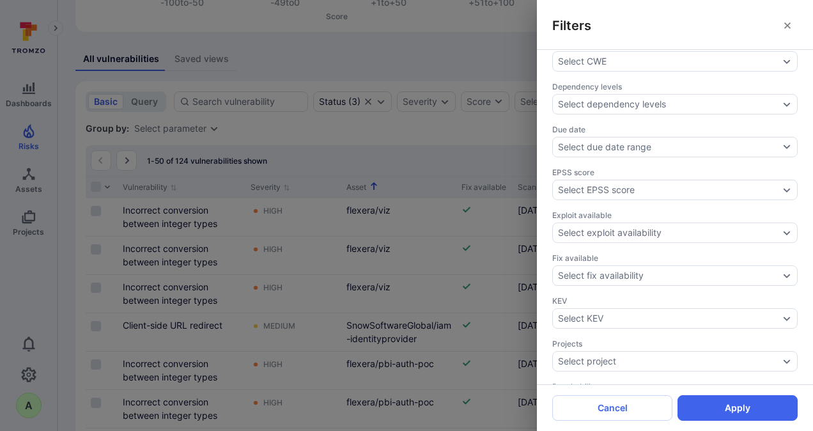
scroll to position [256, 0]
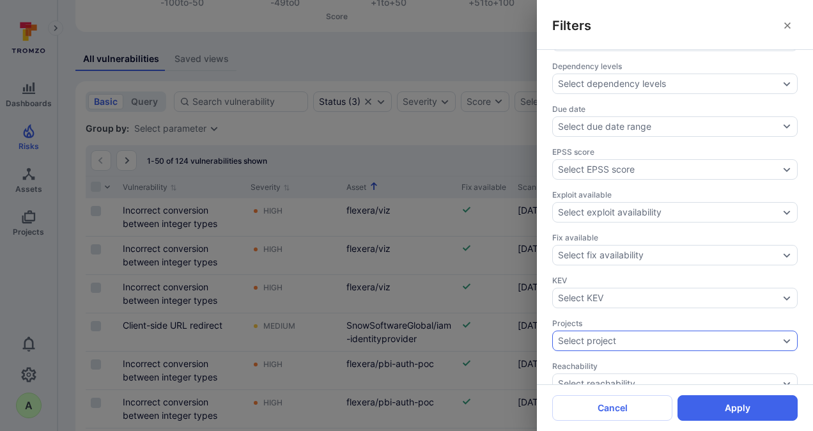
click at [587, 335] on div "Select project" at bounding box center [587, 340] width 58 height 10
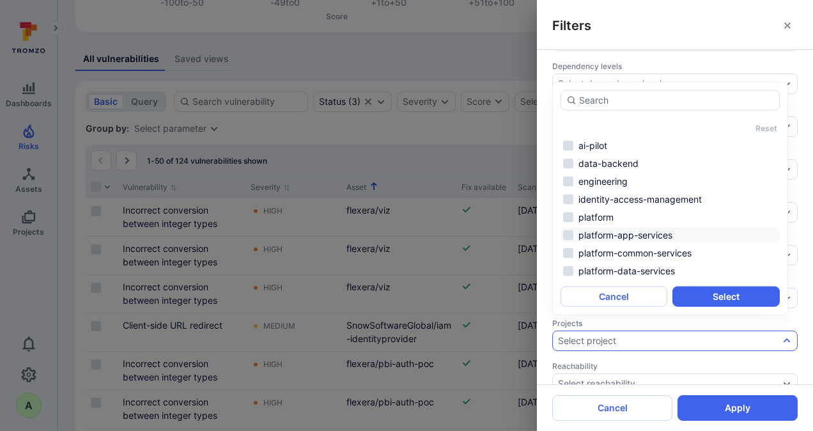
click at [623, 234] on li "platform-app-services" at bounding box center [669, 234] width 219 height 15
click at [704, 293] on button "Select" at bounding box center [725, 296] width 107 height 20
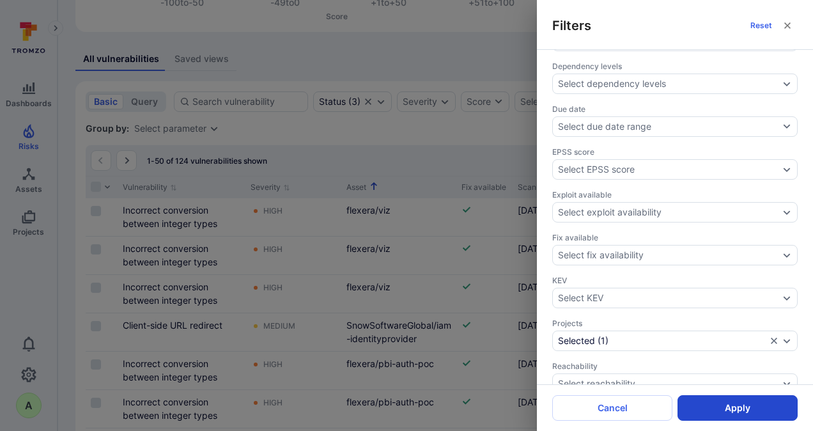
click at [737, 404] on button "Apply" at bounding box center [737, 408] width 120 height 26
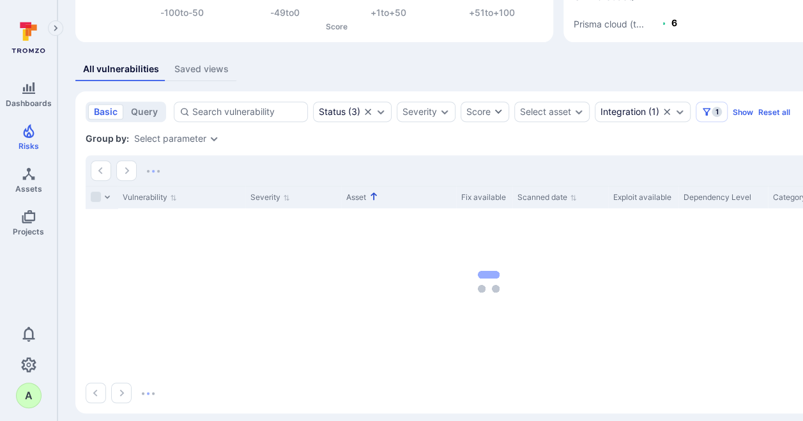
scroll to position [188, 0]
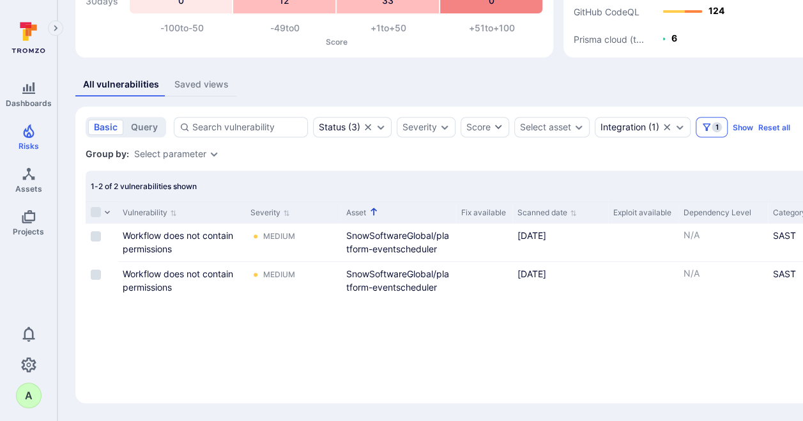
click at [712, 127] on span "1" at bounding box center [717, 127] width 10 height 10
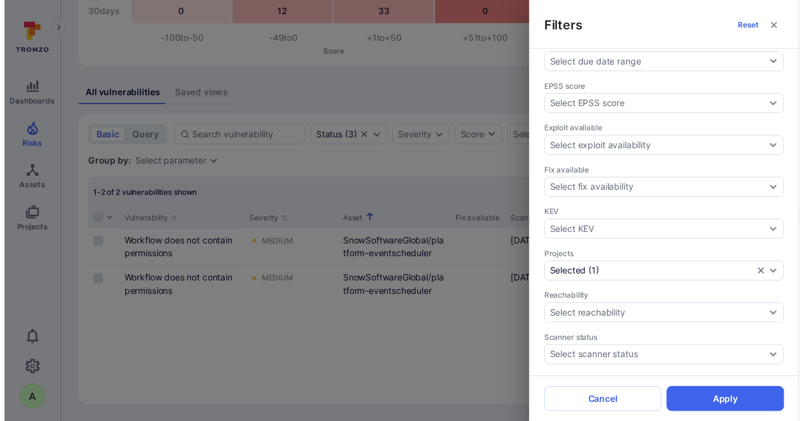
scroll to position [383, 0]
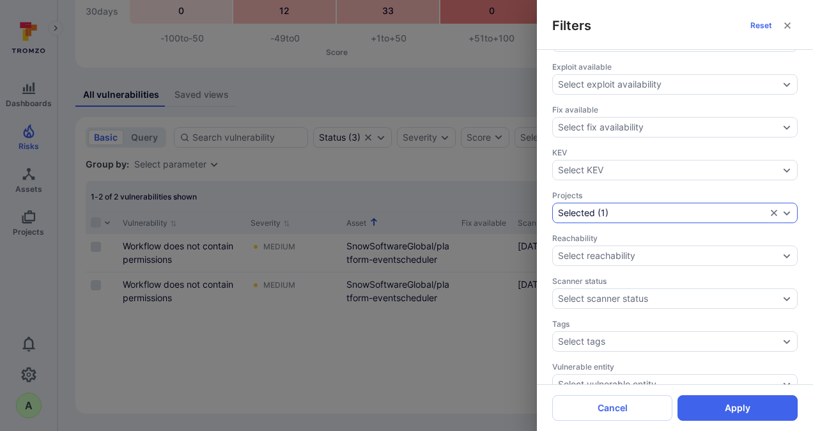
click at [783, 211] on icon "Expand dropdown" at bounding box center [786, 213] width 7 height 4
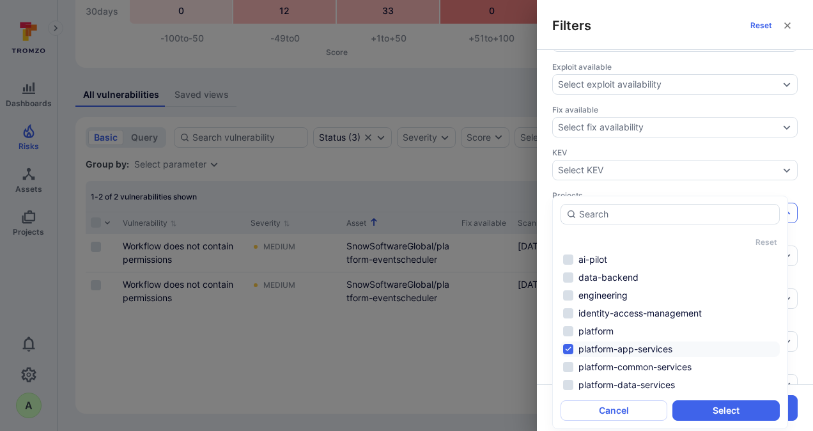
click at [622, 345] on li "platform-app-services" at bounding box center [669, 348] width 219 height 15
click at [620, 385] on li "platform-data-services" at bounding box center [669, 384] width 219 height 15
click at [719, 408] on button "Select" at bounding box center [725, 410] width 107 height 20
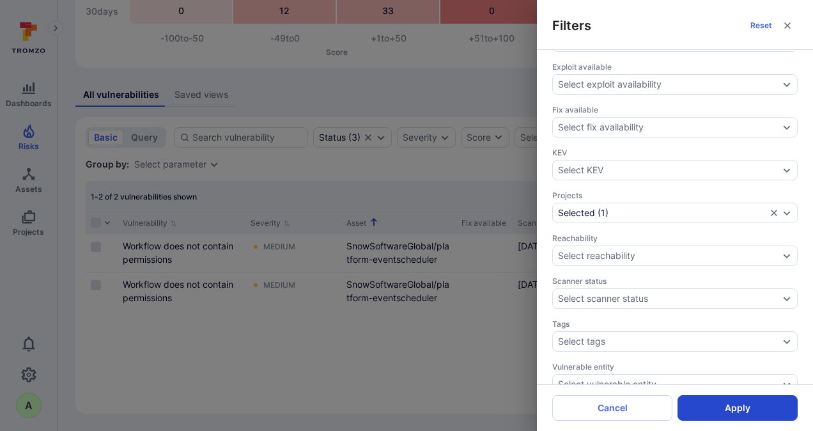
click at [718, 408] on button "Apply" at bounding box center [737, 408] width 120 height 26
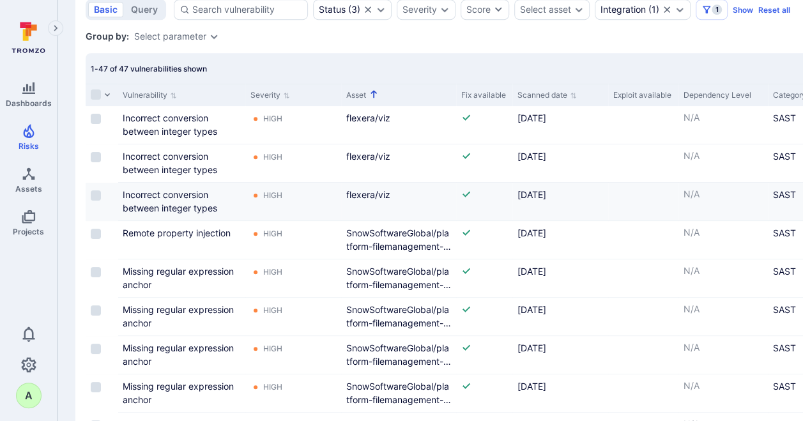
scroll to position [369, 0]
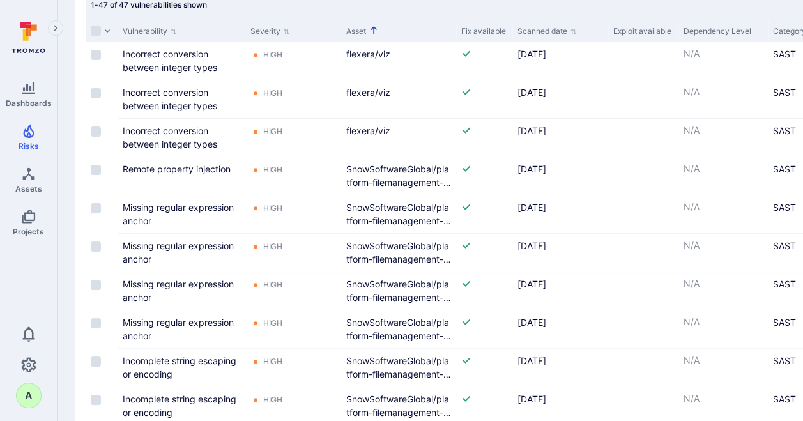
click at [376, 31] on icon "Sorted by: Alphabetically (A-Z)" at bounding box center [374, 30] width 10 height 10
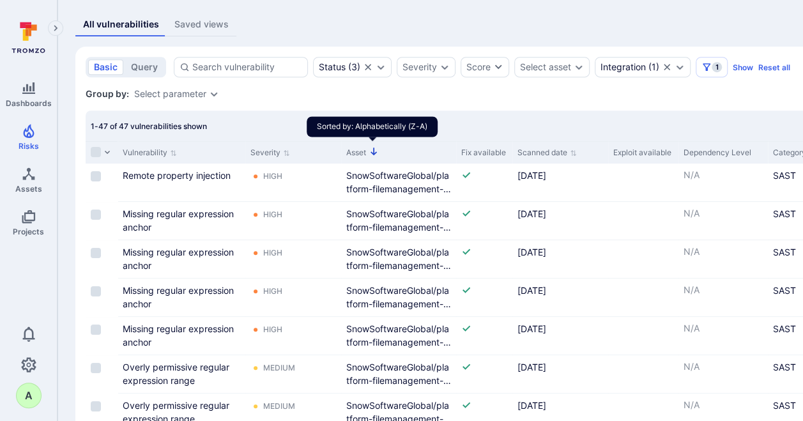
scroll to position [213, 0]
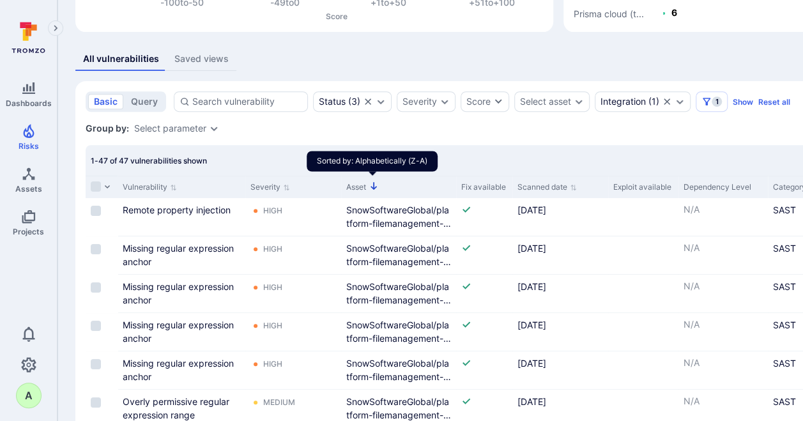
click at [361, 64] on div "All vulnerabilities Saved views" at bounding box center [488, 59] width 827 height 24
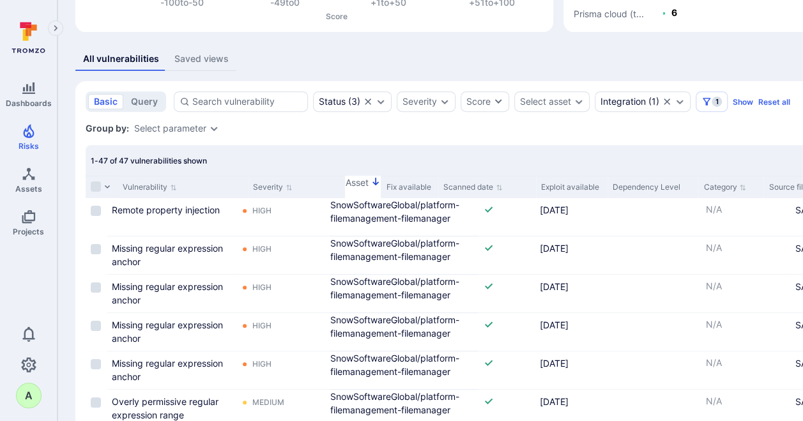
drag, startPoint x: 453, startPoint y: 189, endPoint x: 623, endPoint y: 188, distance: 170.0
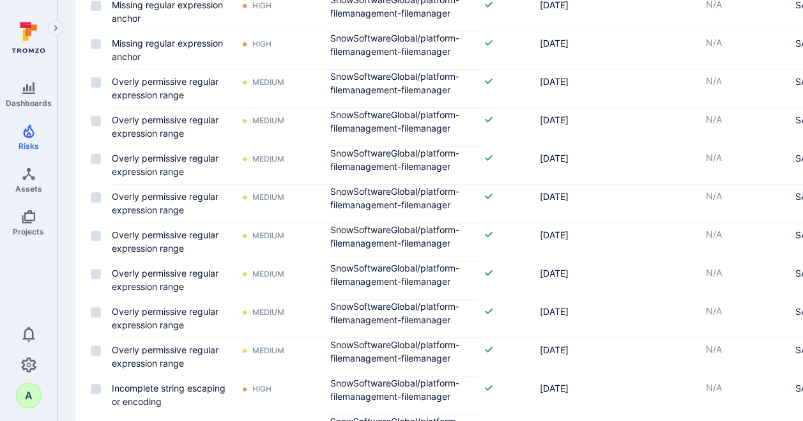
scroll to position [165, 0]
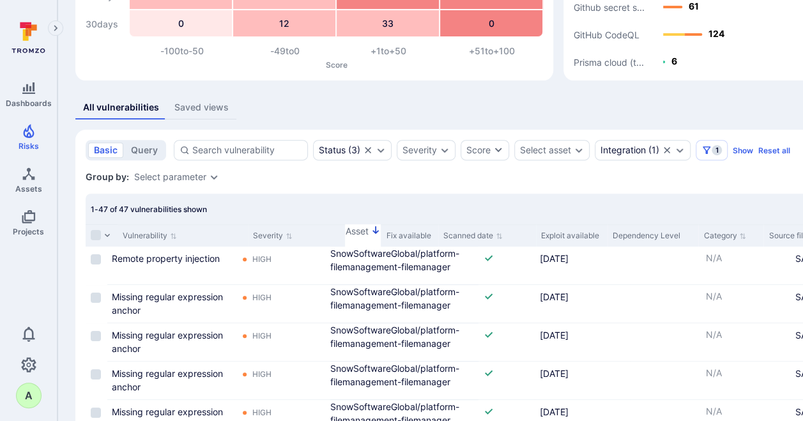
click at [351, 232] on button "Asset" at bounding box center [363, 231] width 36 height 13
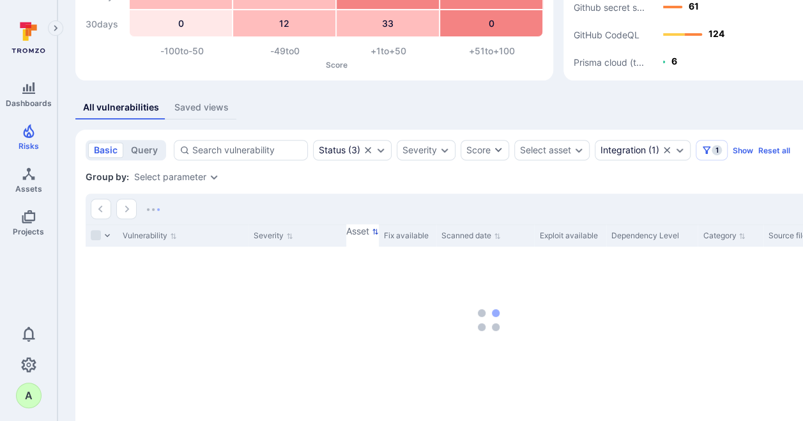
click at [351, 232] on button "Asset" at bounding box center [362, 231] width 33 height 13
click at [578, 145] on icon "Expand dropdown" at bounding box center [579, 150] width 10 height 10
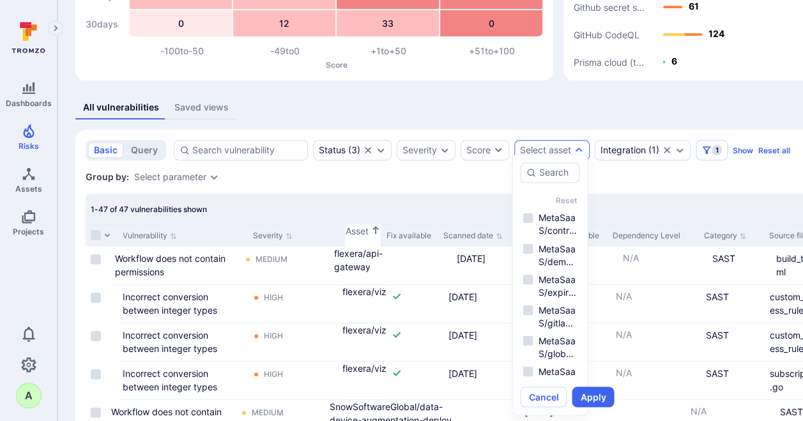
click at [482, 181] on div "Group by: Select parameter" at bounding box center [489, 177] width 806 height 13
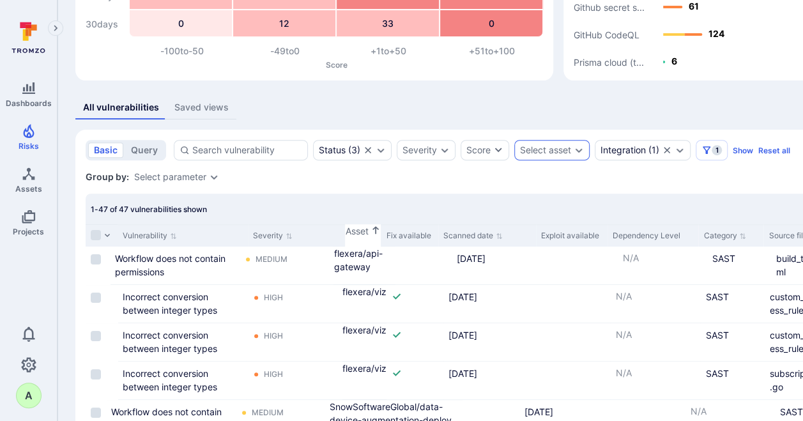
click at [576, 155] on div "Select asset" at bounding box center [551, 150] width 75 height 20
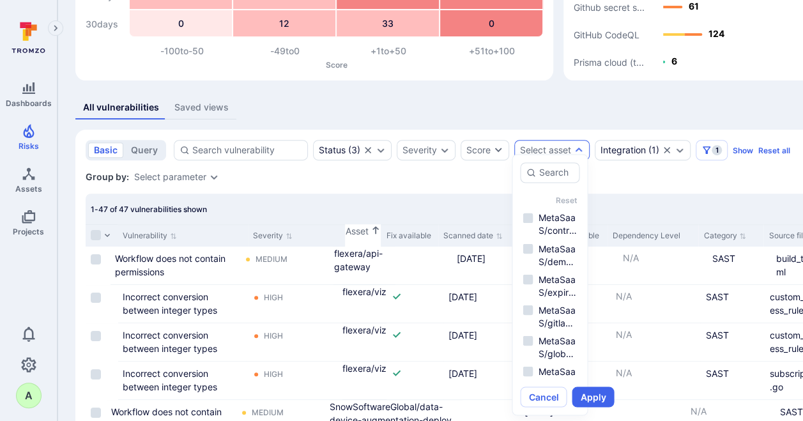
click at [403, 177] on div "Group by: Select parameter" at bounding box center [489, 177] width 806 height 13
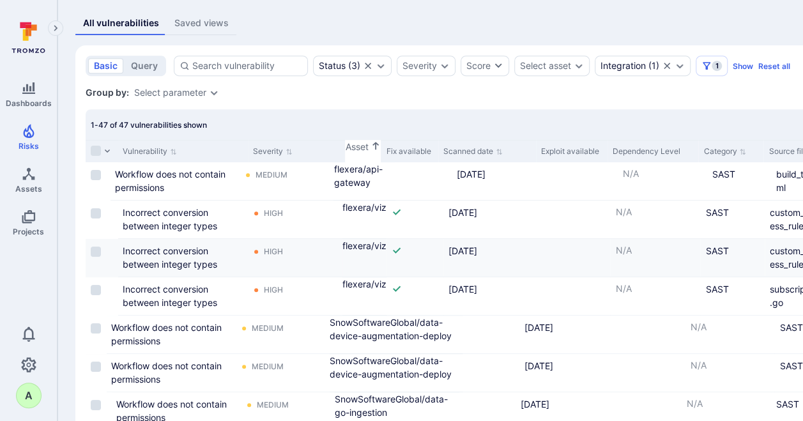
scroll to position [229, 0]
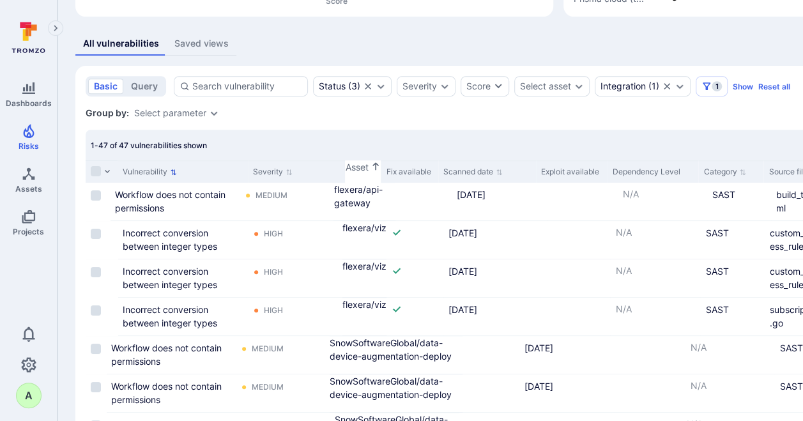
click at [174, 173] on icon "Sort by Vulnerability" at bounding box center [174, 172] width 6 height 6
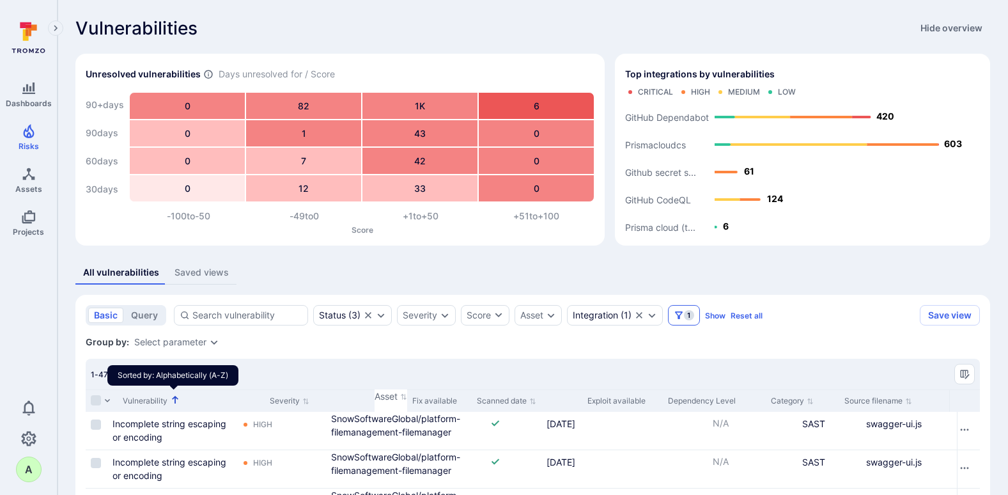
click at [685, 311] on button "1" at bounding box center [684, 315] width 32 height 20
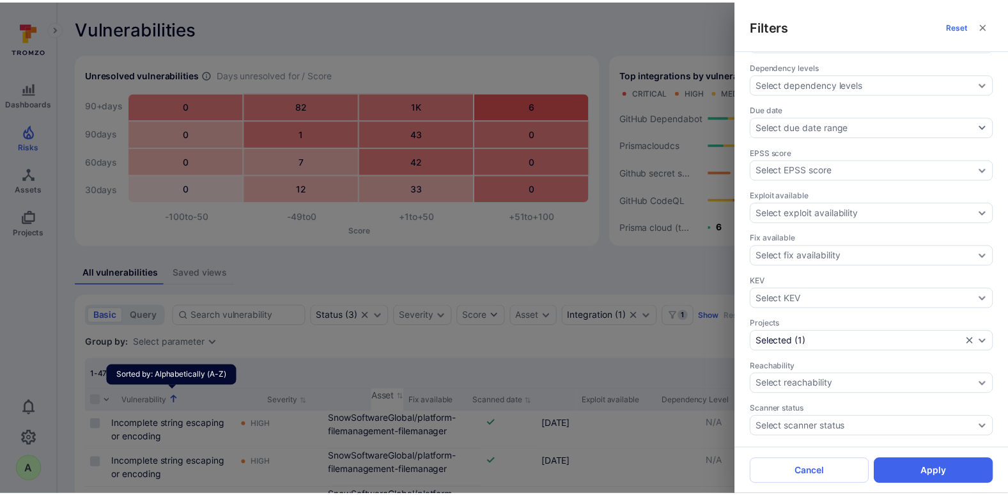
scroll to position [319, 0]
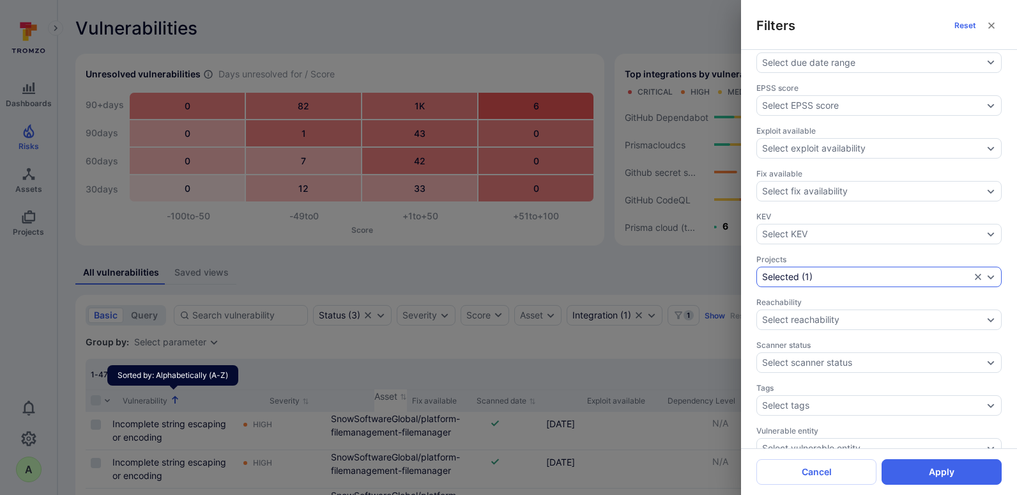
click at [812, 279] on icon "Expand dropdown" at bounding box center [991, 277] width 10 height 10
click at [812, 223] on li "platform-data-services" at bounding box center [866, 230] width 219 height 15
click at [806, 187] on li "platform-app-services" at bounding box center [866, 194] width 219 height 15
click at [812, 246] on button "Select" at bounding box center [922, 256] width 107 height 20
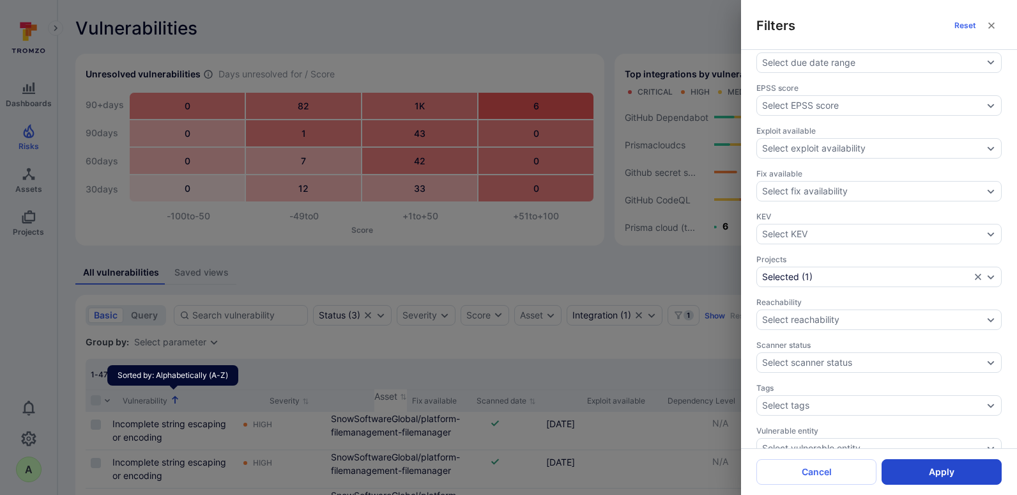
click at [812, 430] on button "Apply" at bounding box center [942, 472] width 120 height 26
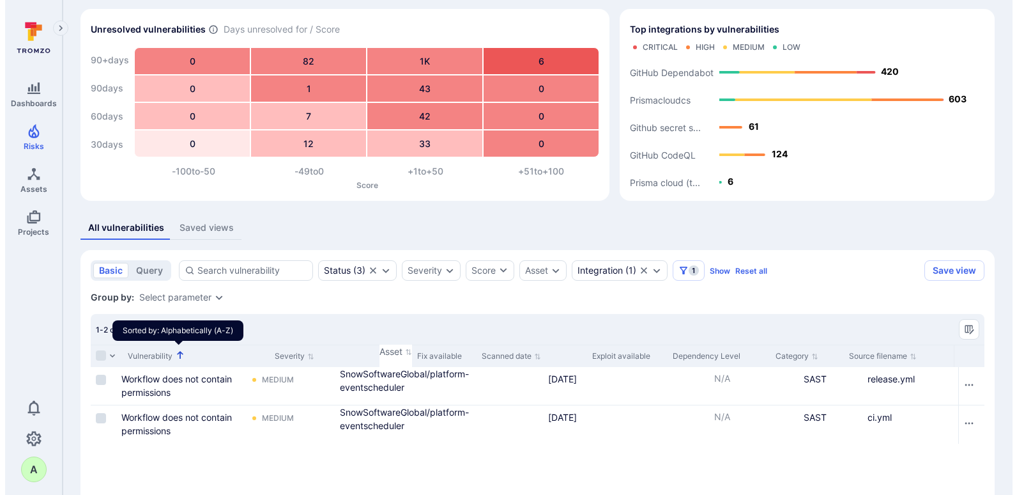
scroll to position [64, 0]
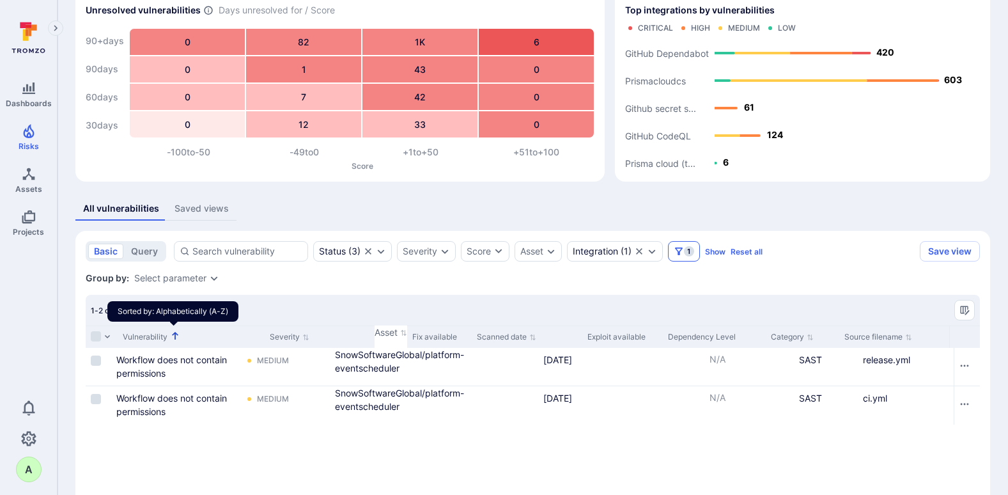
click at [686, 251] on span "1" at bounding box center [689, 251] width 10 height 10
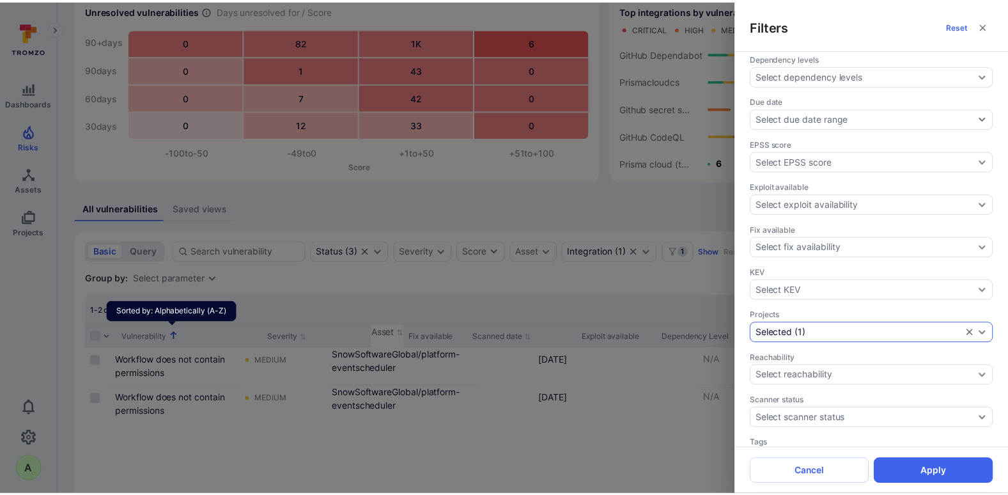
scroll to position [319, 0]
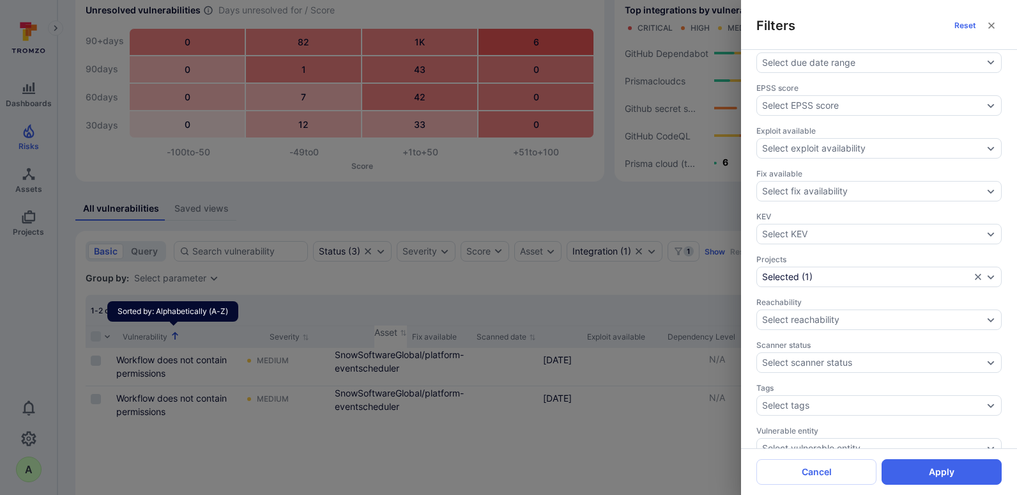
click at [589, 211] on div "Filters Reset Assignee Select assignee Asset context Select asset context Asset…" at bounding box center [508, 247] width 1017 height 495
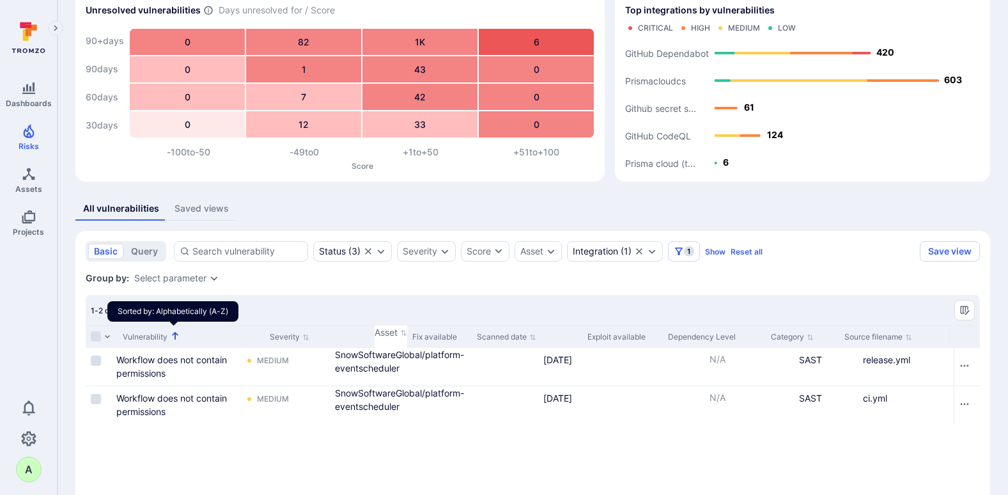
scroll to position [0, 0]
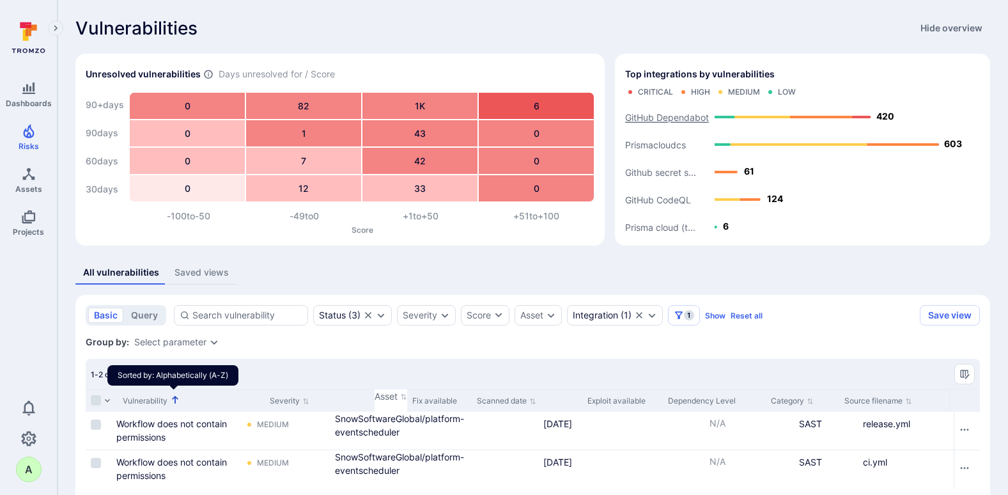
click at [659, 117] on text "GitHub Dependabot" at bounding box center [667, 117] width 84 height 11
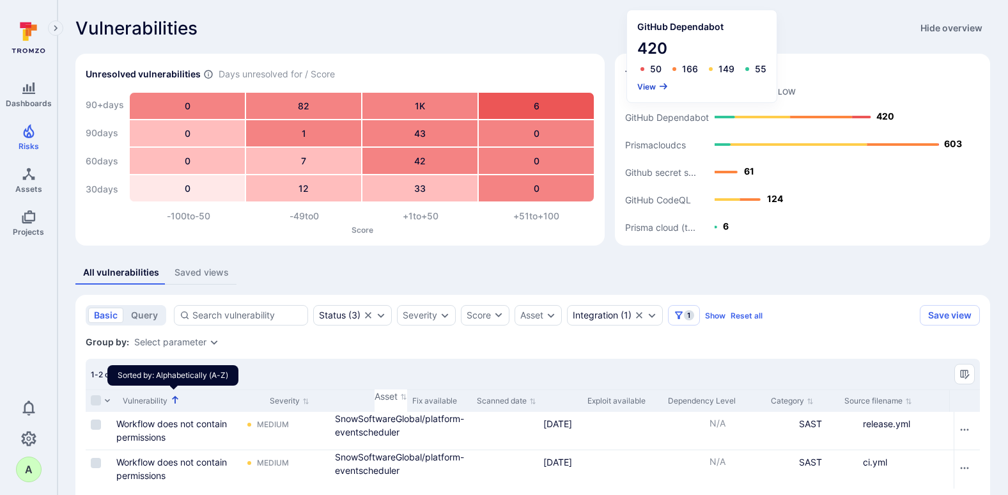
click at [640, 84] on button "View" at bounding box center [652, 87] width 31 height 10
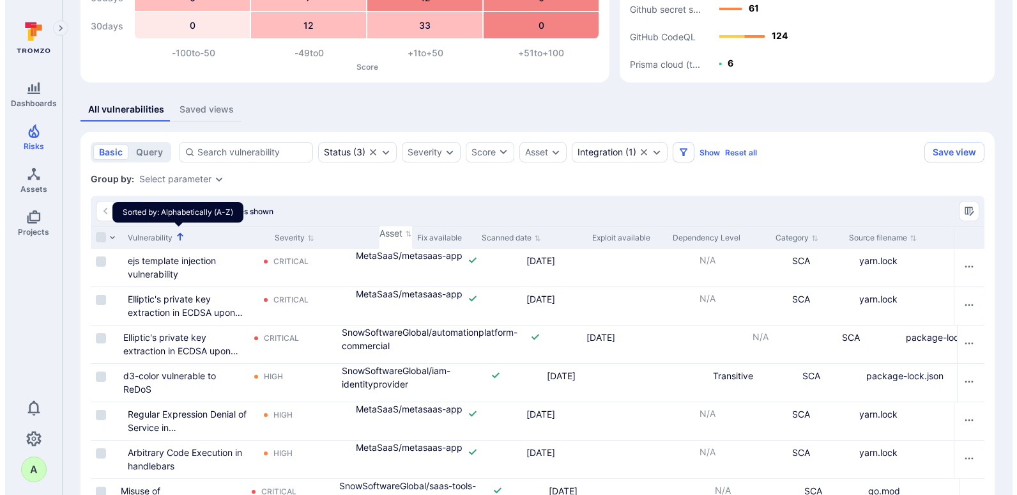
scroll to position [192, 0]
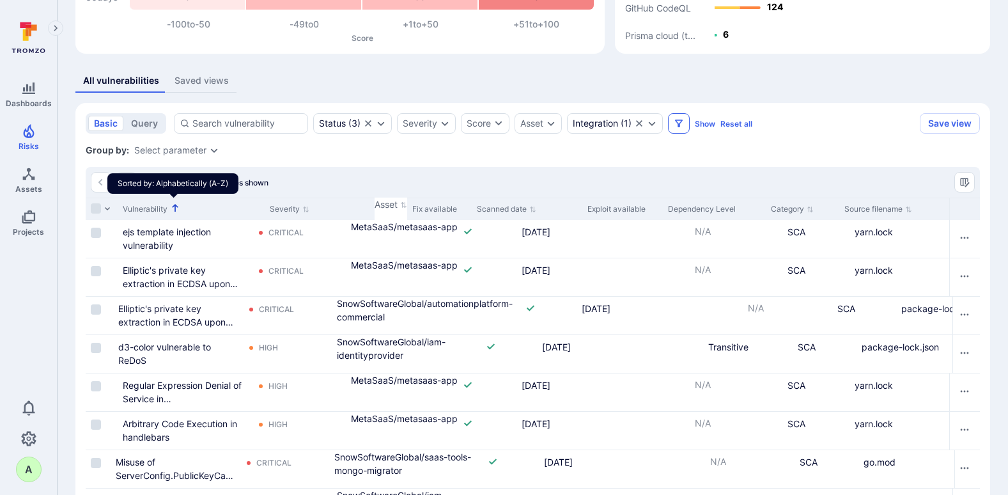
click at [681, 120] on icon "Filters" at bounding box center [679, 123] width 8 height 8
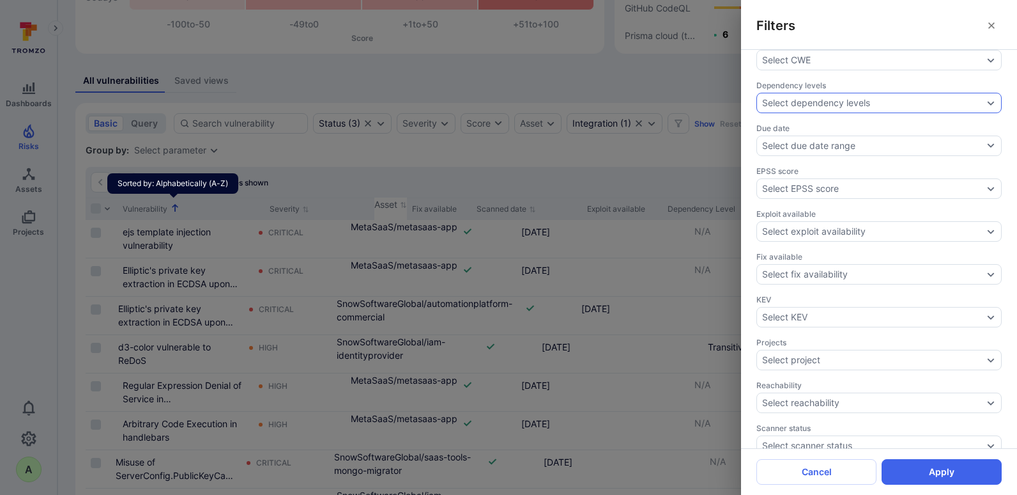
scroll to position [256, 0]
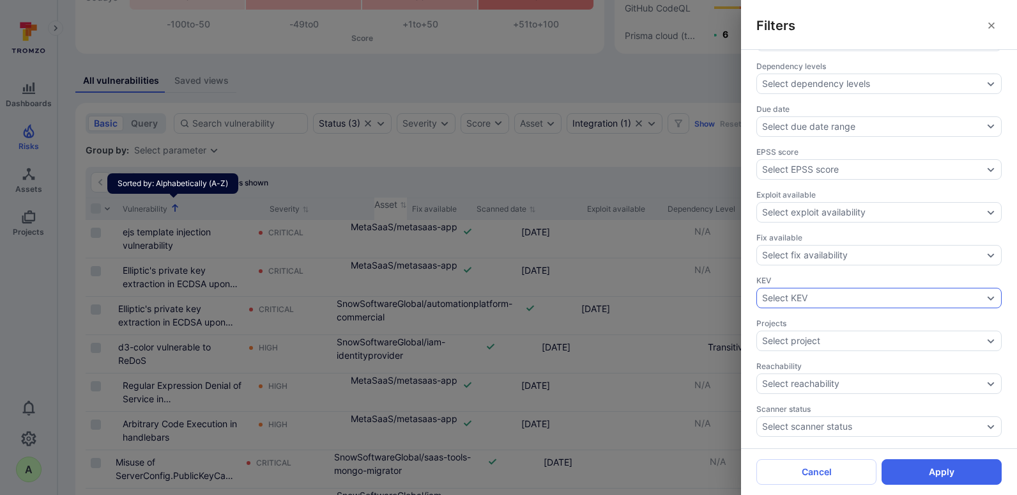
click at [812, 302] on icon "Expand dropdown" at bounding box center [991, 298] width 10 height 10
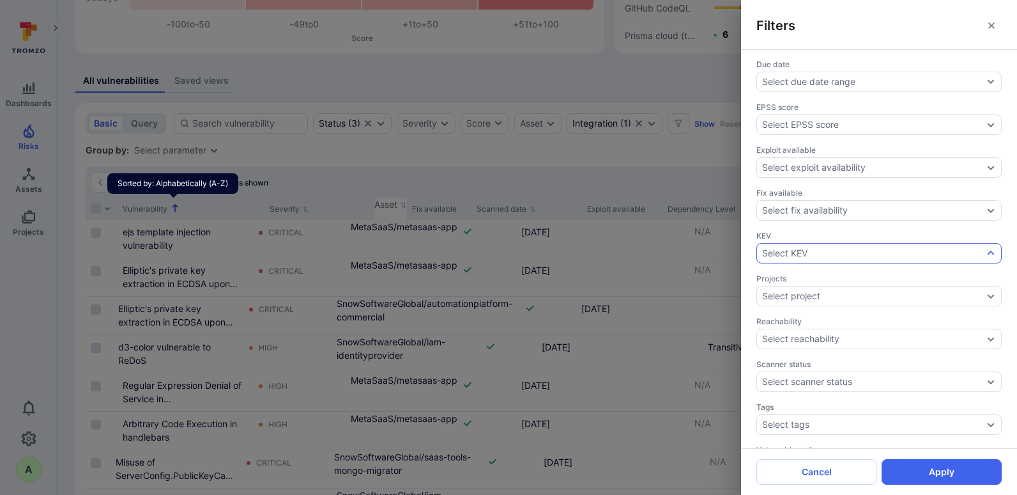
scroll to position [319, 0]
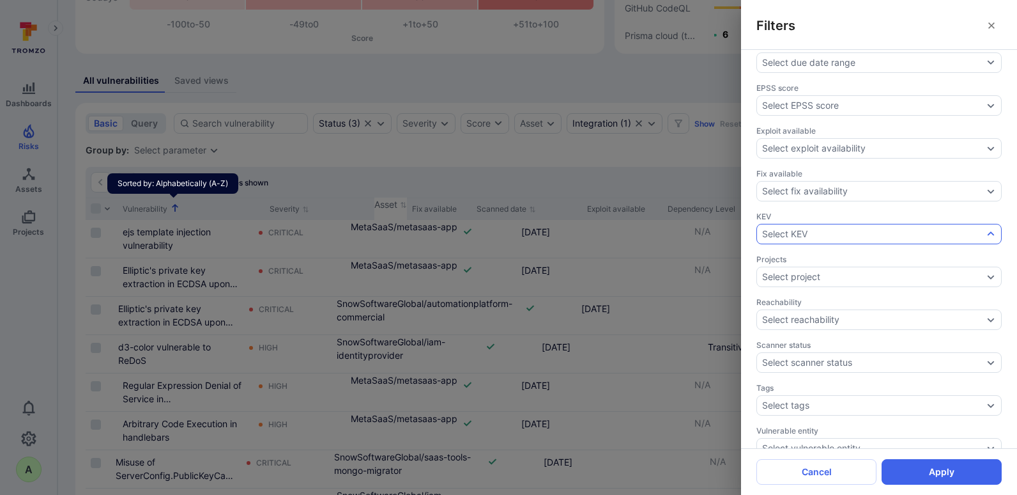
click at [812, 226] on div "Select KEV" at bounding box center [879, 234] width 245 height 20
click at [812, 278] on icon "Expand dropdown" at bounding box center [991, 277] width 7 height 4
click at [812, 187] on li "platform-app-services" at bounding box center [866, 194] width 219 height 15
click at [812, 246] on button "Select" at bounding box center [922, 256] width 107 height 20
click at [812, 430] on button "Apply" at bounding box center [942, 472] width 120 height 26
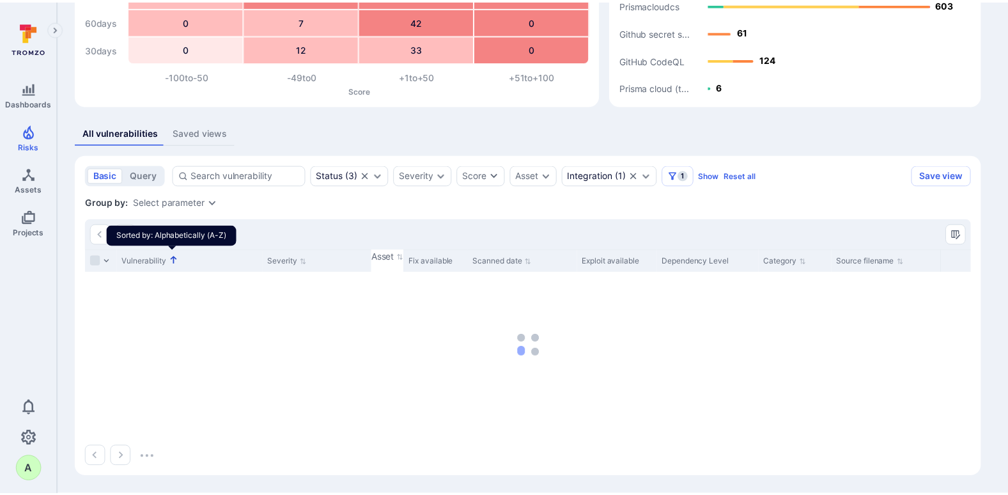
scroll to position [140, 0]
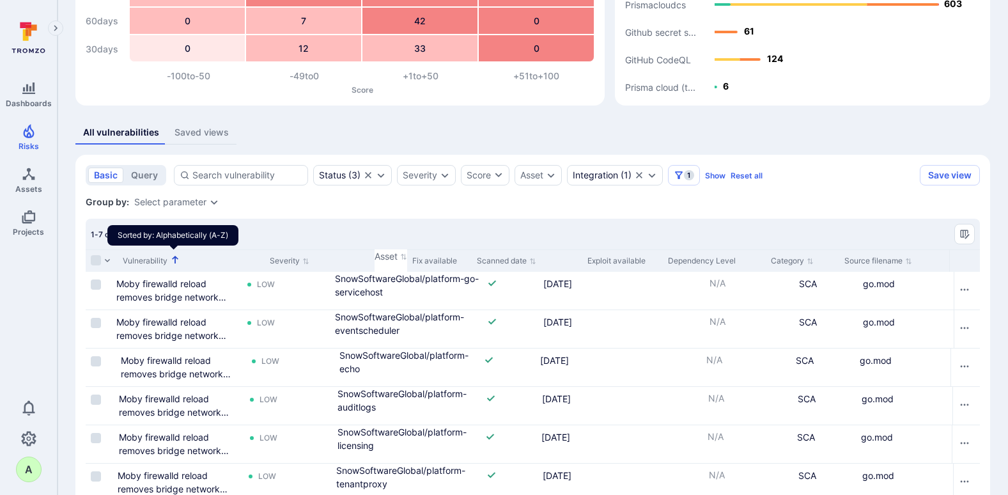
click at [261, 200] on div "Group by: Select parameter" at bounding box center [533, 202] width 894 height 13
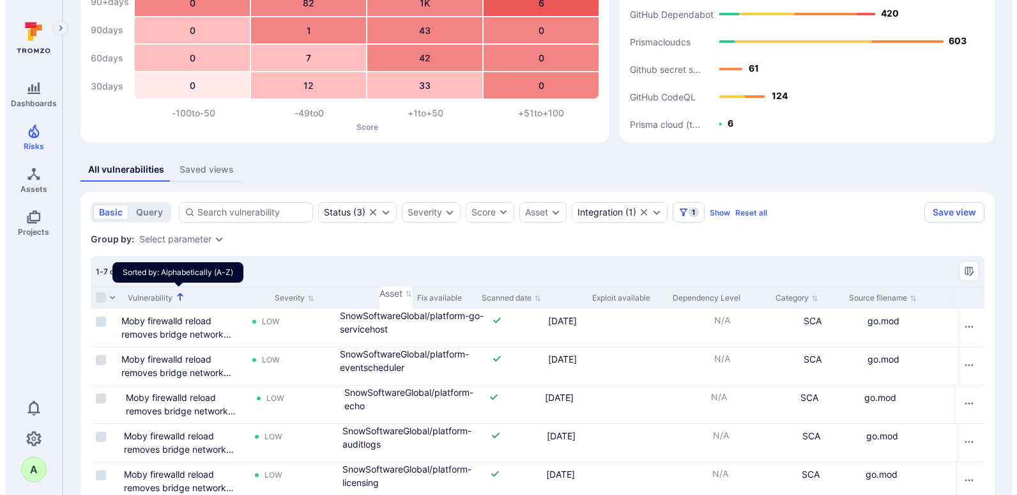
scroll to position [128, 0]
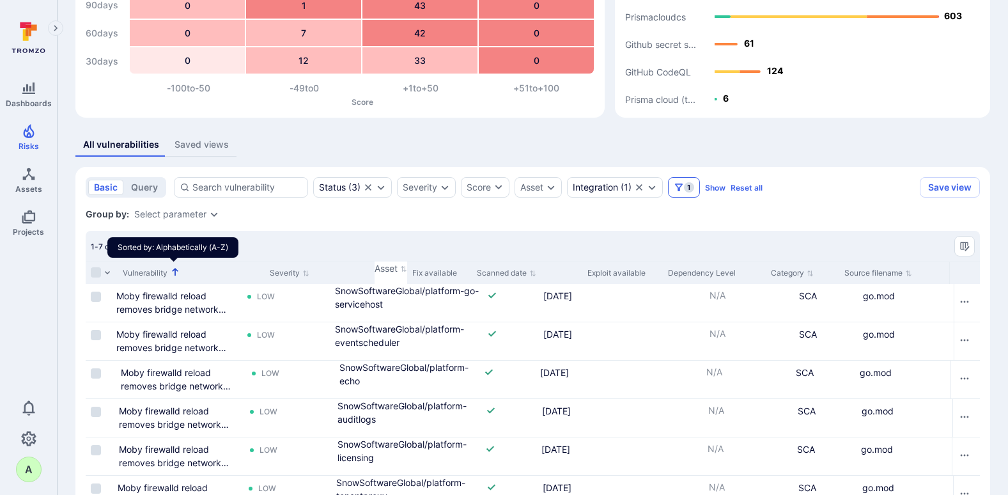
click at [682, 194] on button "1" at bounding box center [684, 187] width 32 height 20
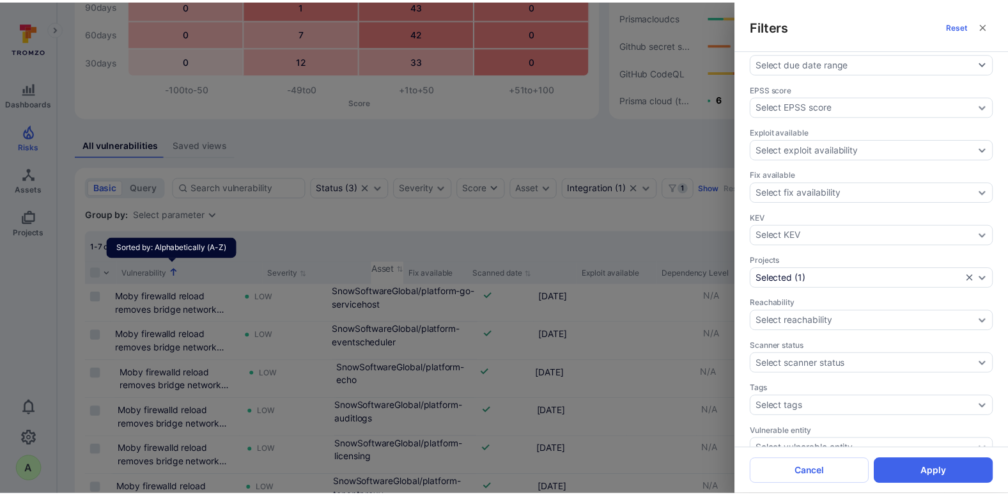
scroll to position [319, 0]
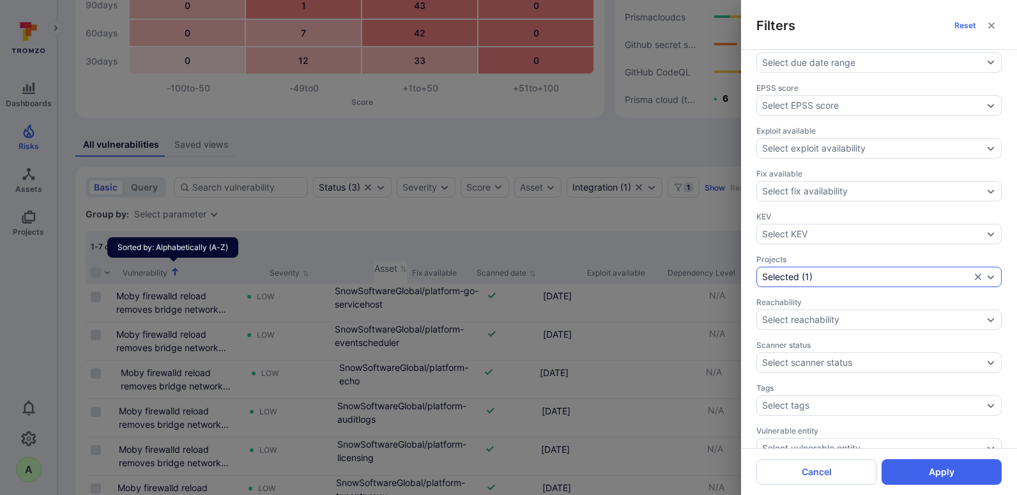
click at [812, 281] on icon "Expand dropdown" at bounding box center [991, 277] width 10 height 10
click at [811, 187] on li "platform-app-services" at bounding box center [866, 194] width 219 height 15
click at [806, 223] on li "platform-data-services" at bounding box center [866, 230] width 219 height 15
click at [812, 246] on button "Select" at bounding box center [922, 256] width 107 height 20
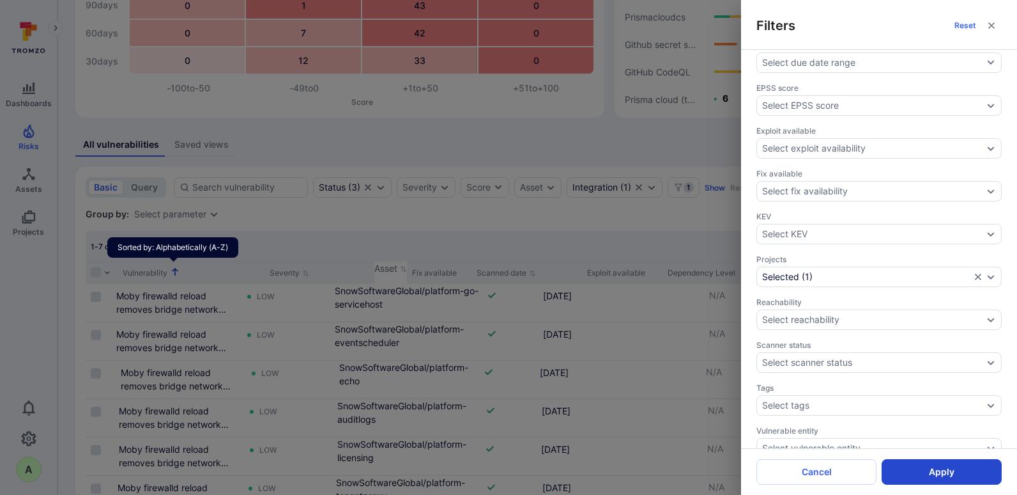
click at [812, 430] on button "Apply" at bounding box center [942, 472] width 120 height 26
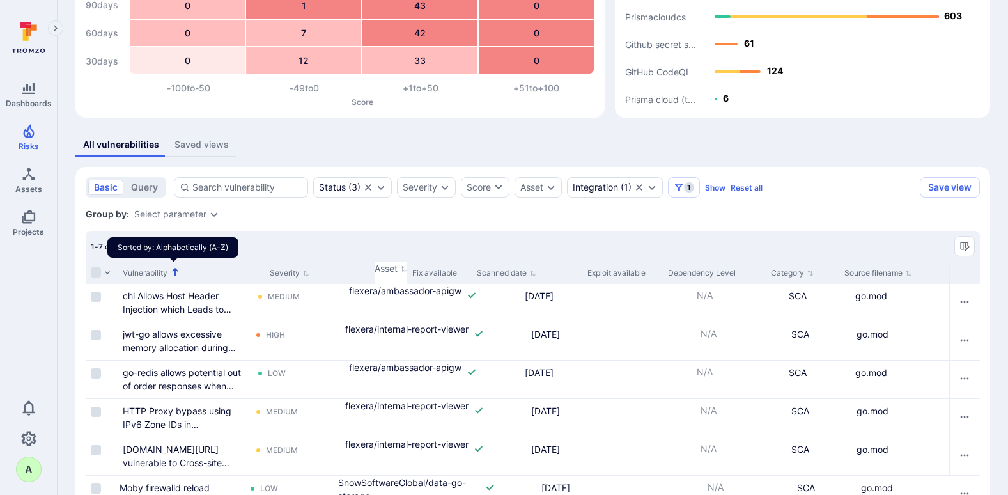
click at [269, 229] on section "basic query Status ( 3 ) Severity Score Asset Integration ( 1 ) 1 Show Reset al…" at bounding box center [532, 365] width 914 height 396
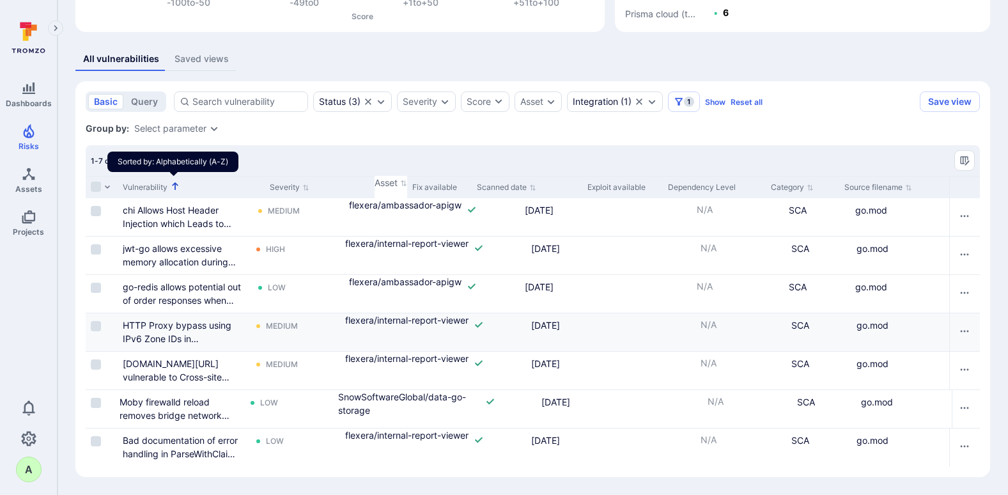
scroll to position [220, 0]
click at [401, 181] on icon "Sort by Asset" at bounding box center [404, 183] width 6 height 6
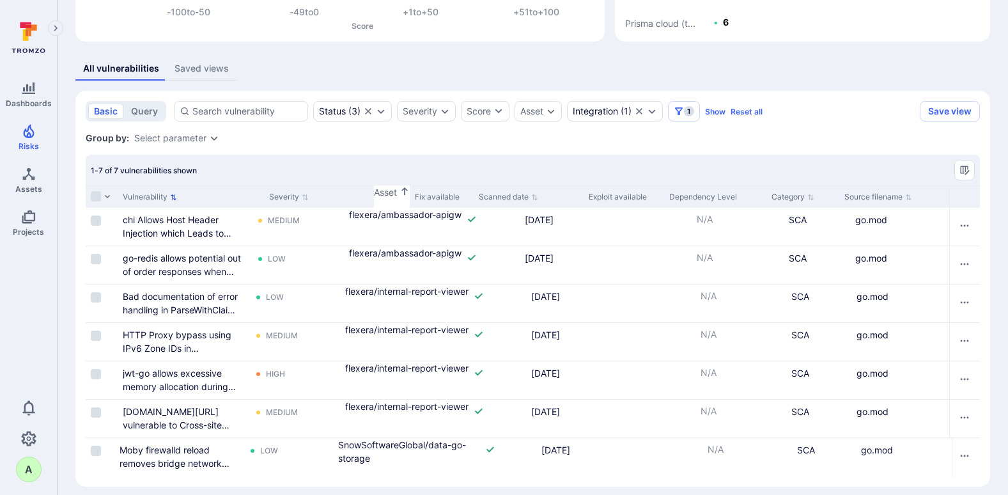
scroll to position [220, 0]
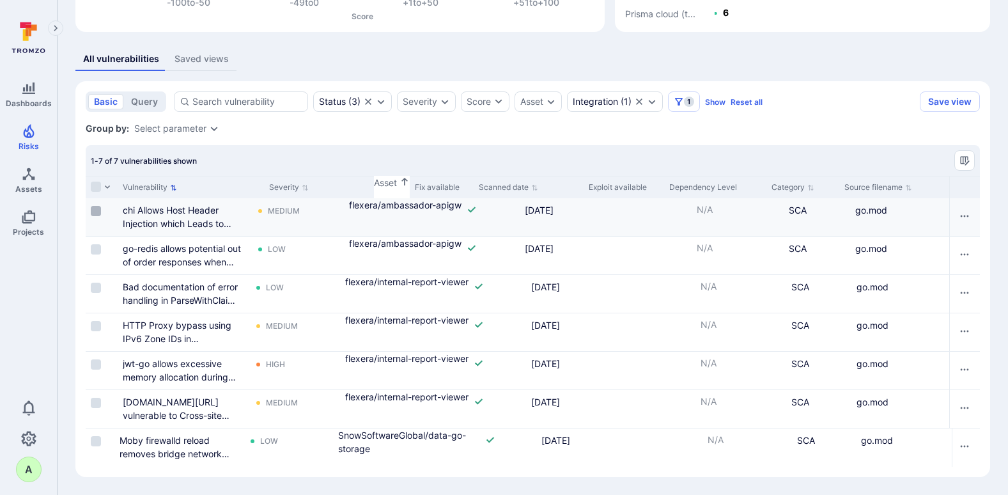
click at [96, 206] on input "Select row" at bounding box center [96, 211] width 10 height 10
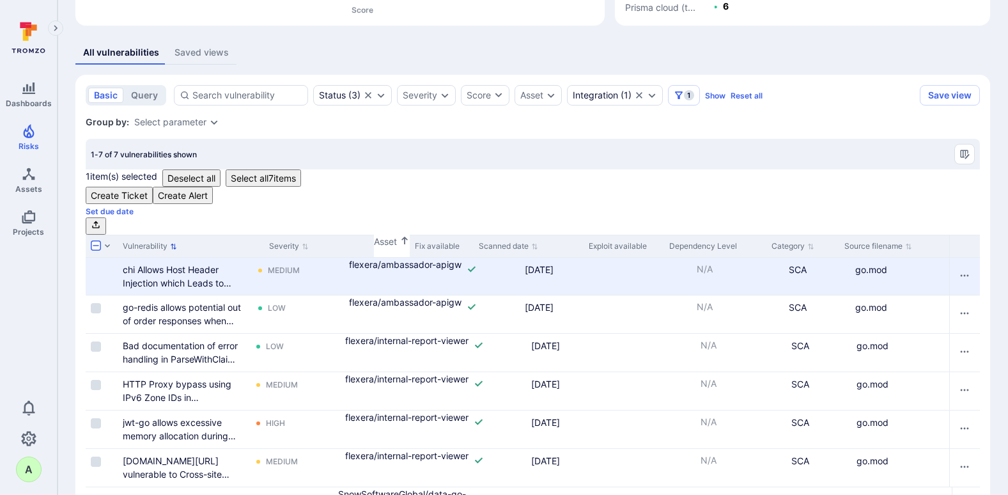
click at [91, 270] on input "Select row" at bounding box center [91, 270] width 0 height 0
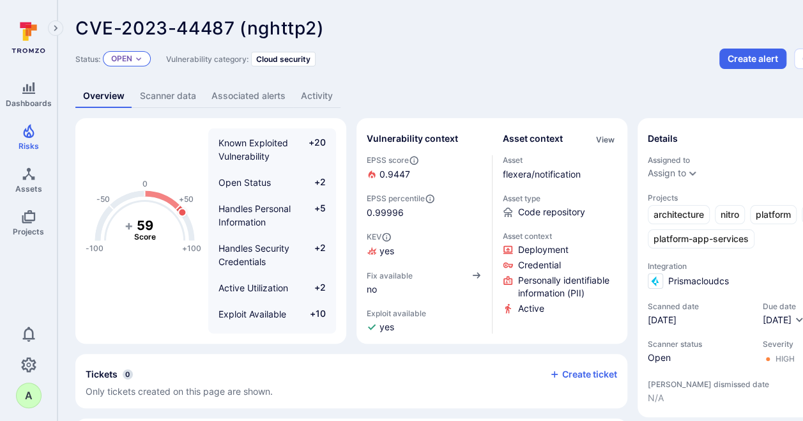
click at [144, 54] on div "Open" at bounding box center [127, 58] width 48 height 15
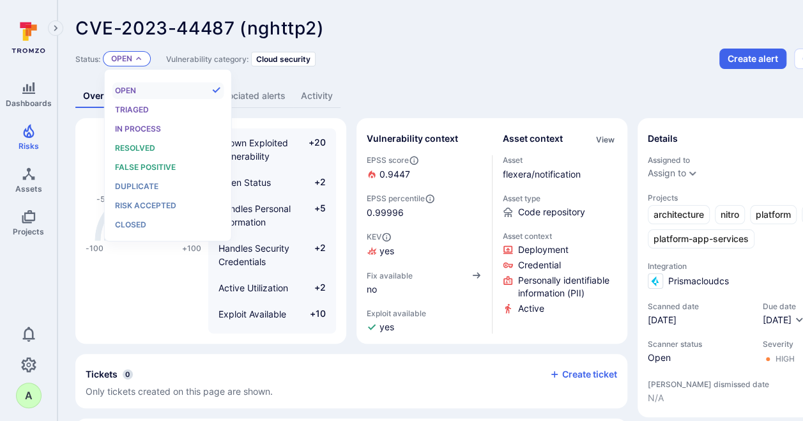
scroll to position [10, 0]
click at [144, 220] on span "Closed" at bounding box center [130, 225] width 31 height 10
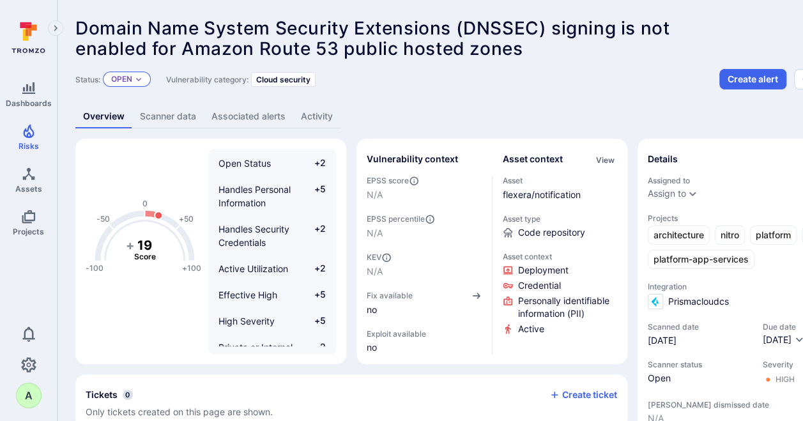
click at [142, 84] on div "Open" at bounding box center [127, 79] width 48 height 15
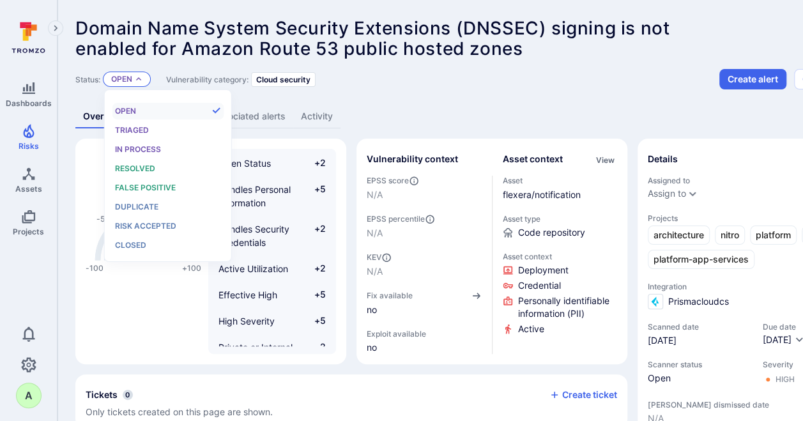
scroll to position [10, 0]
click at [133, 243] on span "Closed" at bounding box center [130, 245] width 31 height 10
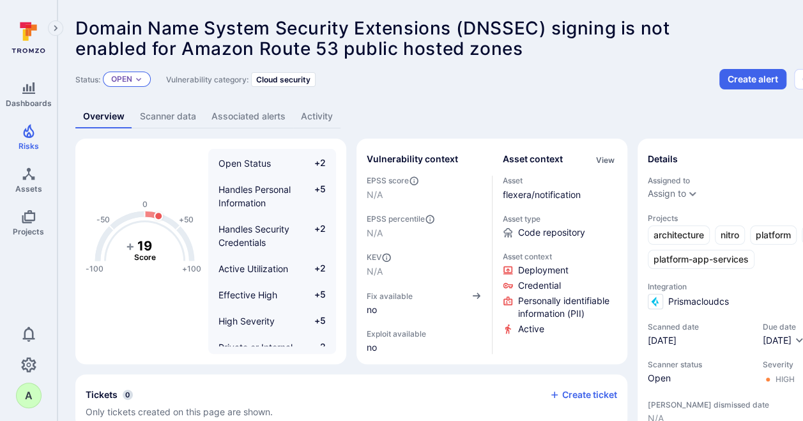
click at [139, 77] on icon "Expand dropdown" at bounding box center [139, 79] width 8 height 8
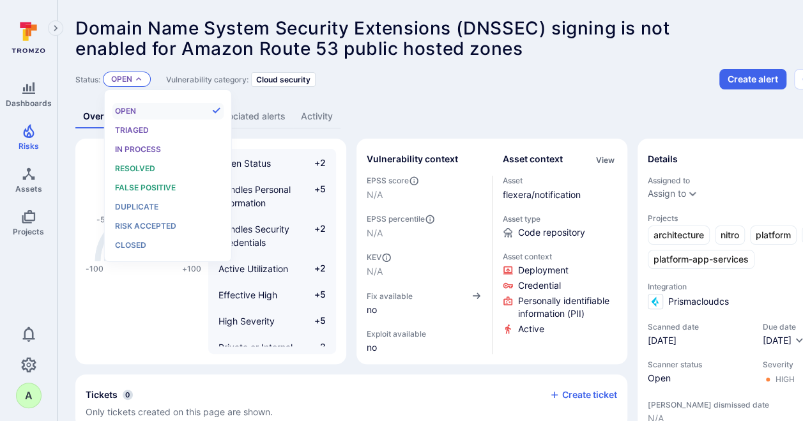
scroll to position [10, 0]
click at [138, 245] on span "Closed" at bounding box center [130, 245] width 31 height 10
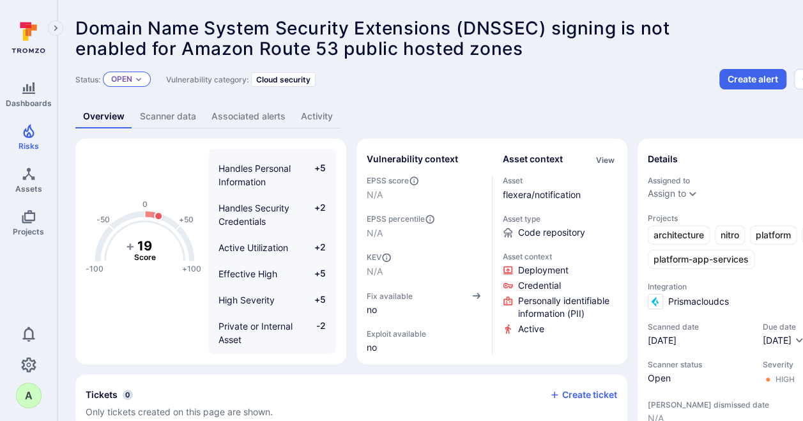
click at [142, 77] on icon "Expand dropdown" at bounding box center [139, 79] width 8 height 8
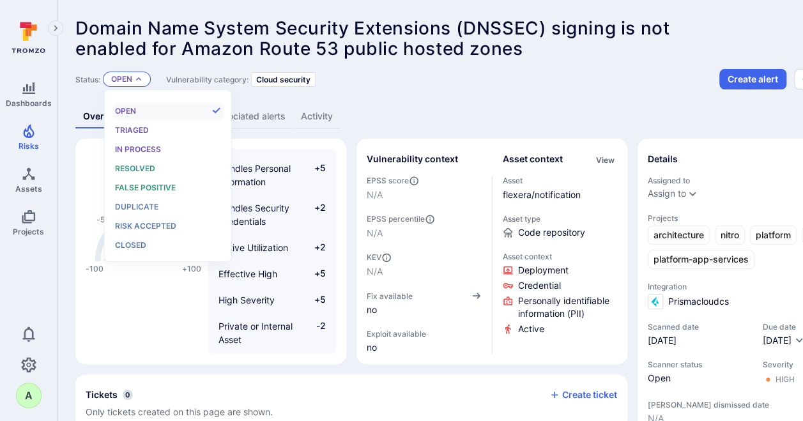
scroll to position [10, 0]
click at [136, 243] on span "Closed" at bounding box center [130, 245] width 31 height 10
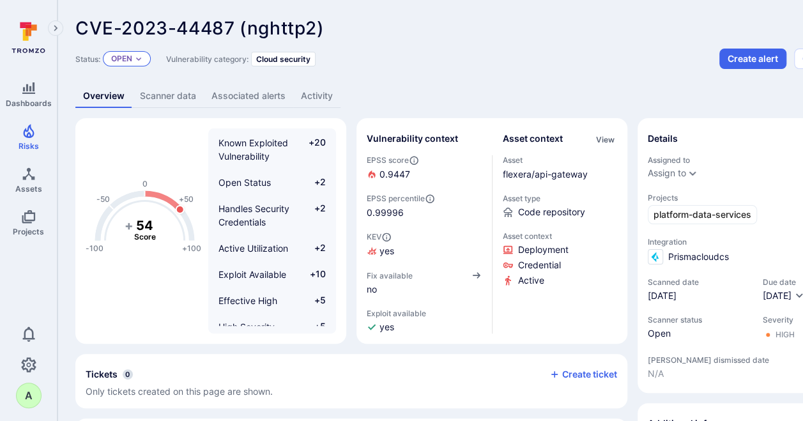
click at [134, 59] on div "Open" at bounding box center [127, 58] width 48 height 15
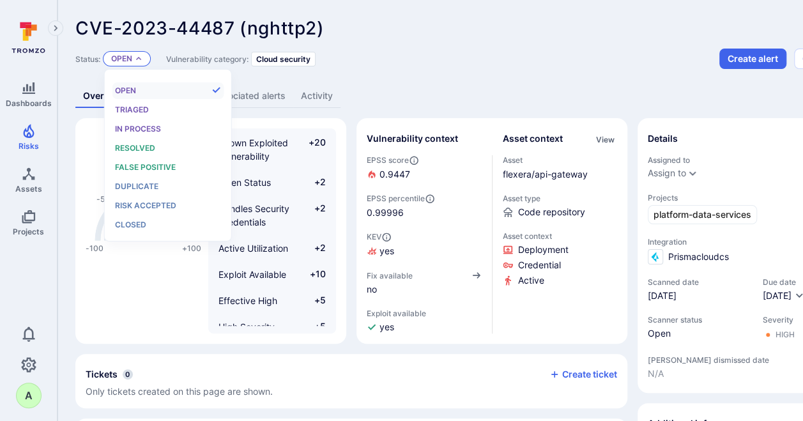
scroll to position [10, 0]
click at [133, 224] on span "Closed" at bounding box center [130, 225] width 31 height 10
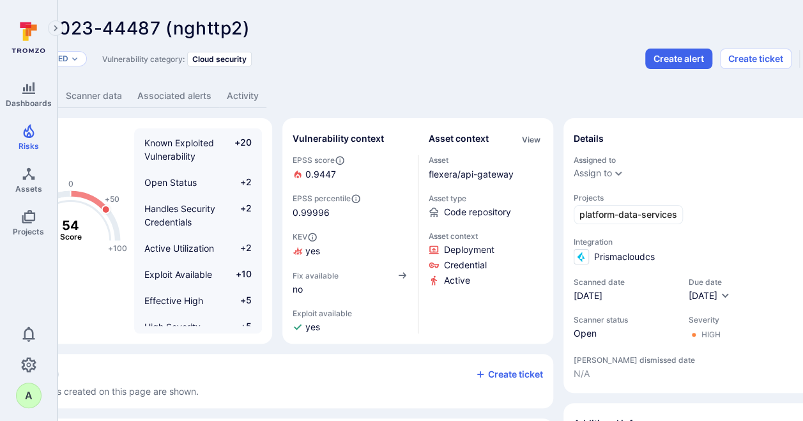
scroll to position [0, 0]
